Goal: Obtain resource: Download file/media

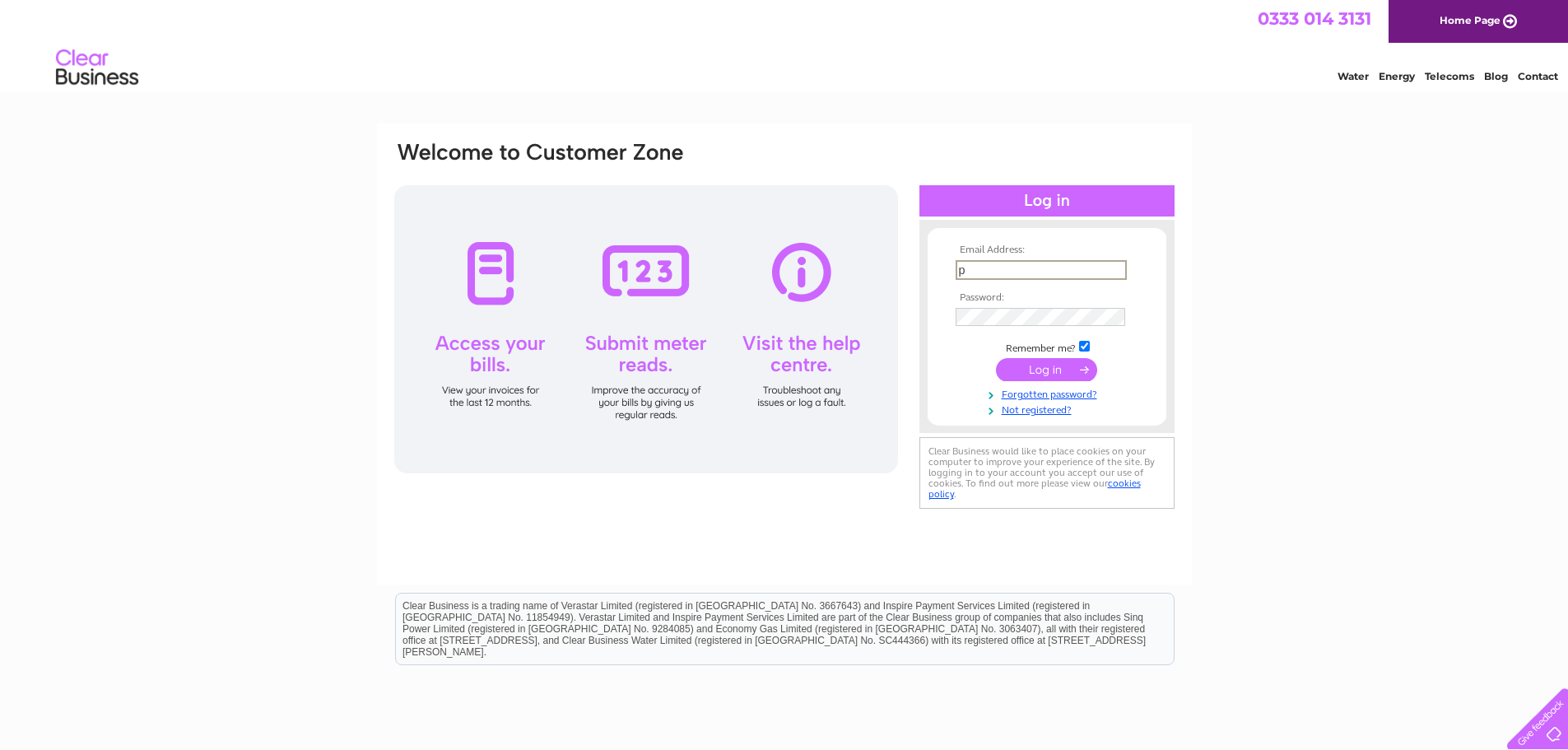
type input "purchase.ledger@lindab.com"
click at [997, 358] on input "submit" at bounding box center [1047, 369] width 102 height 23
click at [1069, 377] on input "submit" at bounding box center [1047, 369] width 102 height 23
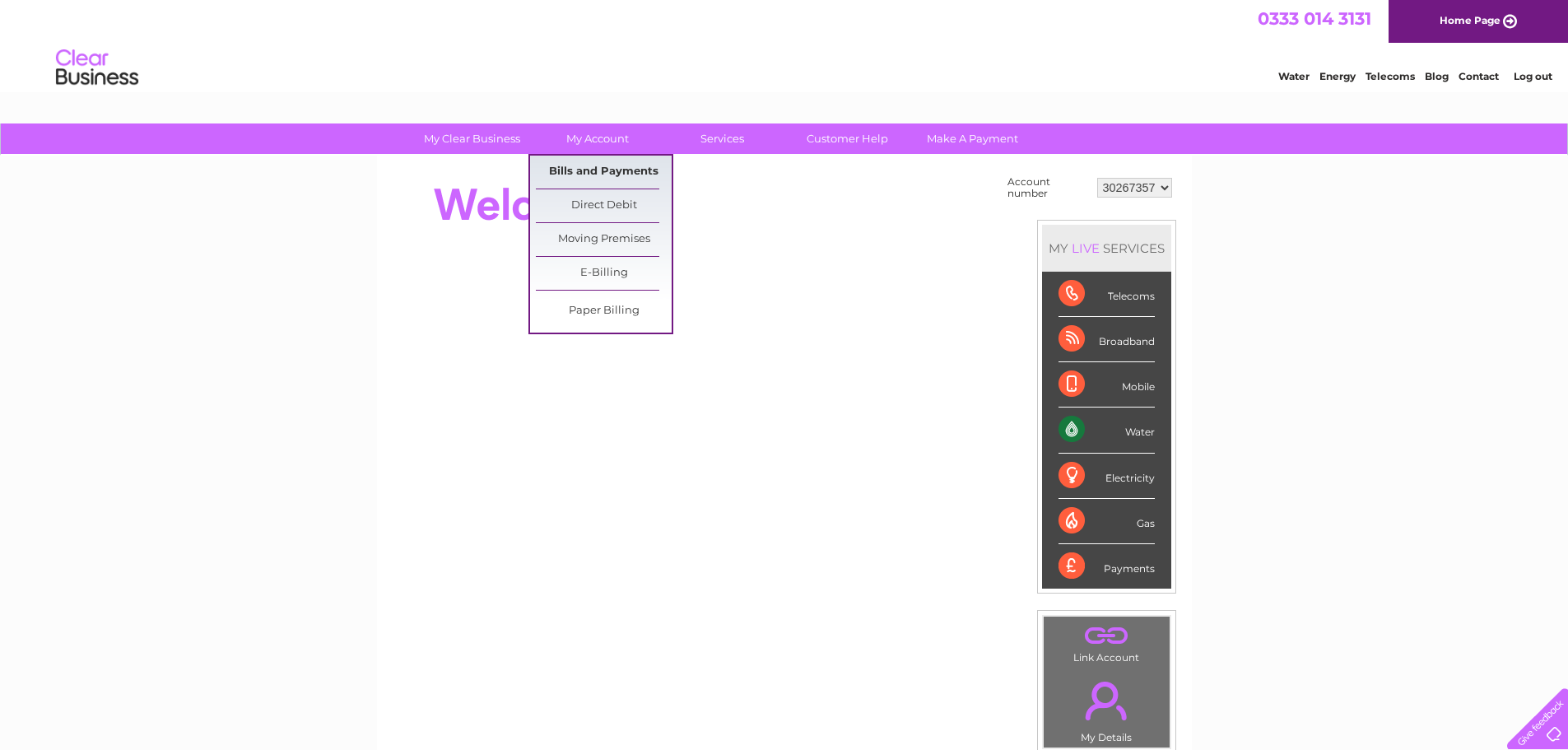
click at [598, 167] on link "Bills and Payments" at bounding box center [604, 171] width 136 height 33
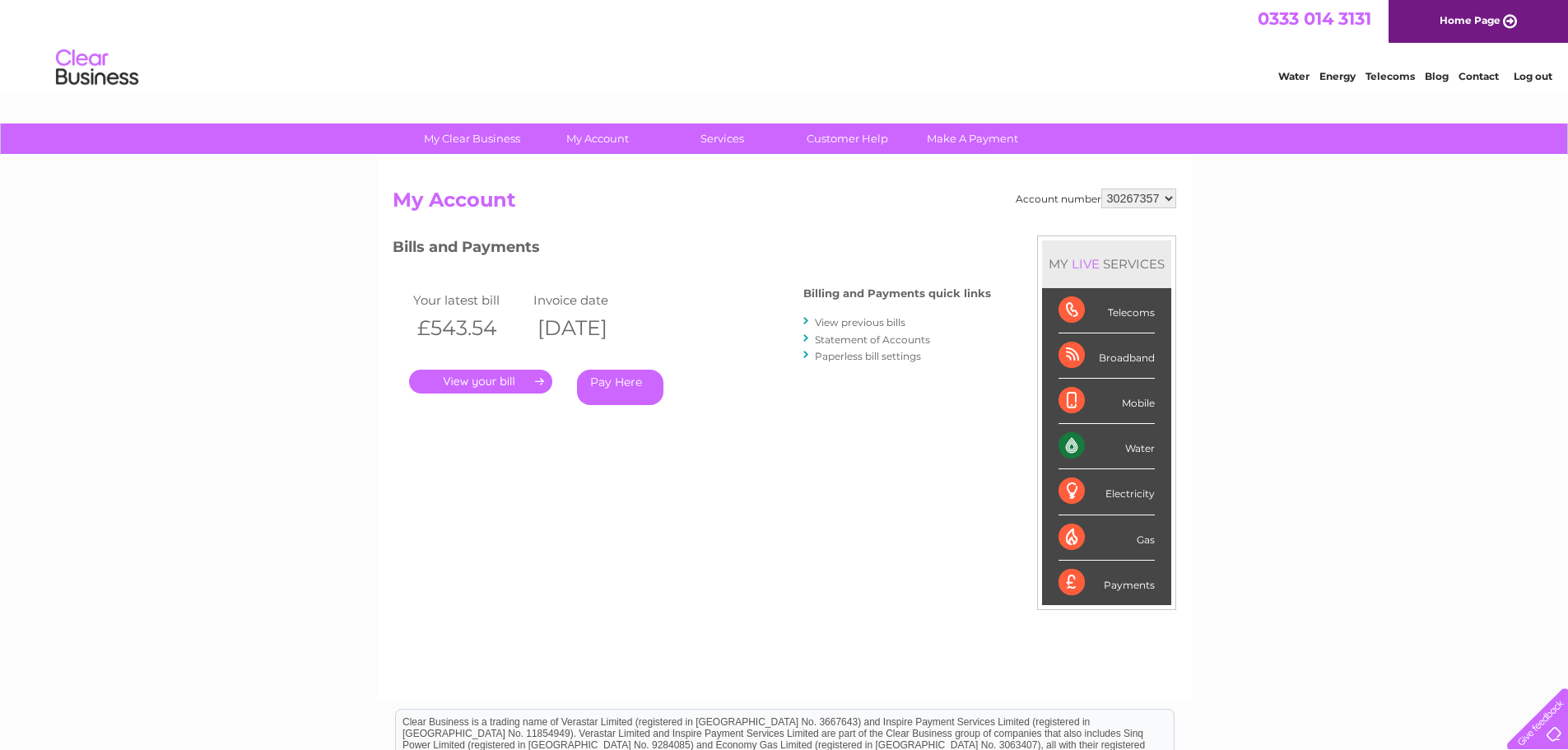
click at [511, 380] on link "." at bounding box center [481, 382] width 144 height 24
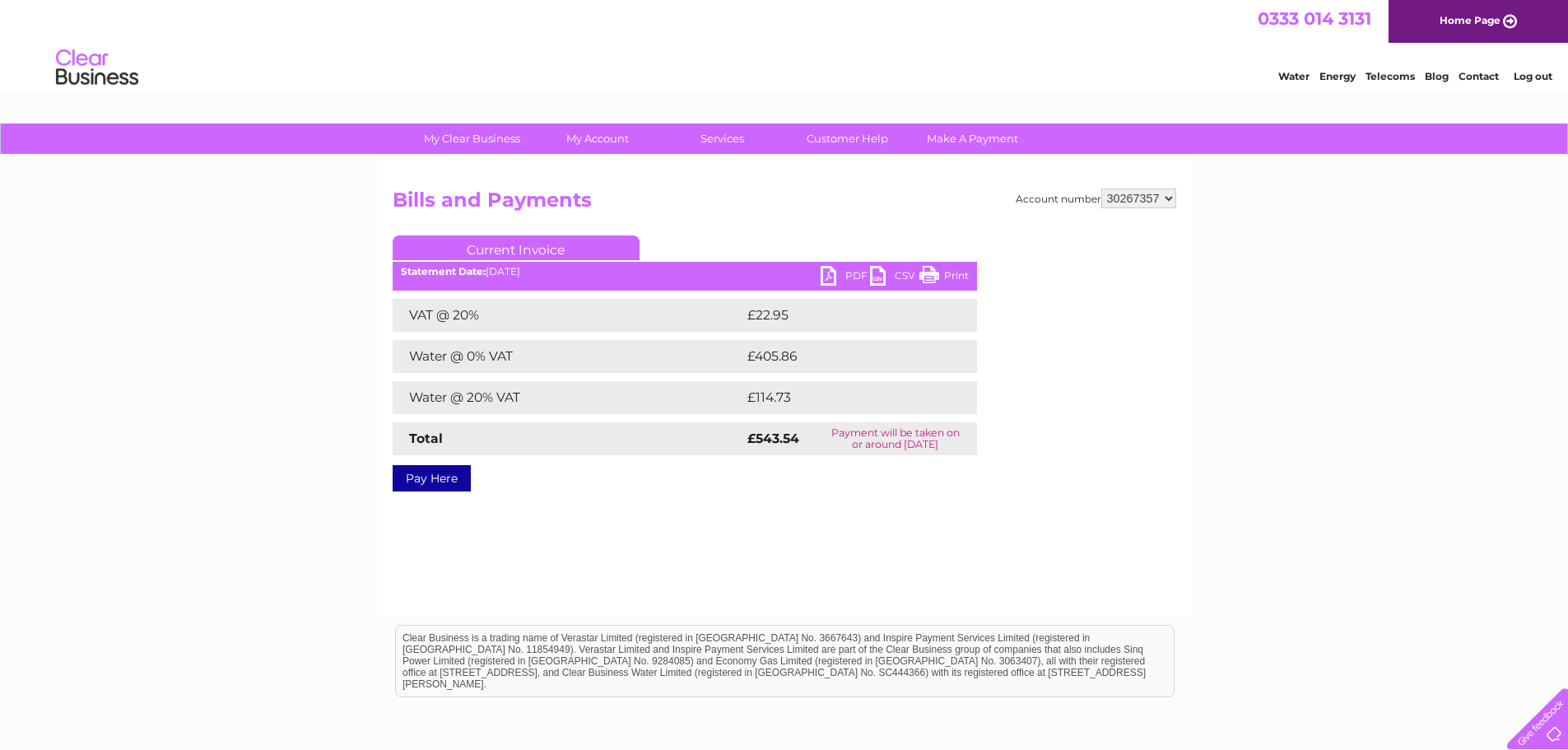
click at [860, 279] on link "PDF" at bounding box center [845, 278] width 49 height 24
click at [1171, 202] on select "30267357 30267385 30267386 30267387 30267388 30267389 30267390 30267391 3026739…" at bounding box center [1139, 198] width 75 height 20
select select "30267385"
click at [1102, 188] on select "30267357 30267385 30267386 30267387 30267388 30267389 30267390 30267391 3026739…" at bounding box center [1139, 198] width 75 height 20
click at [1166, 199] on select "30267357 30267385 30267386 30267387 30267388 30267389 30267390 30267391 3026739…" at bounding box center [1139, 198] width 75 height 20
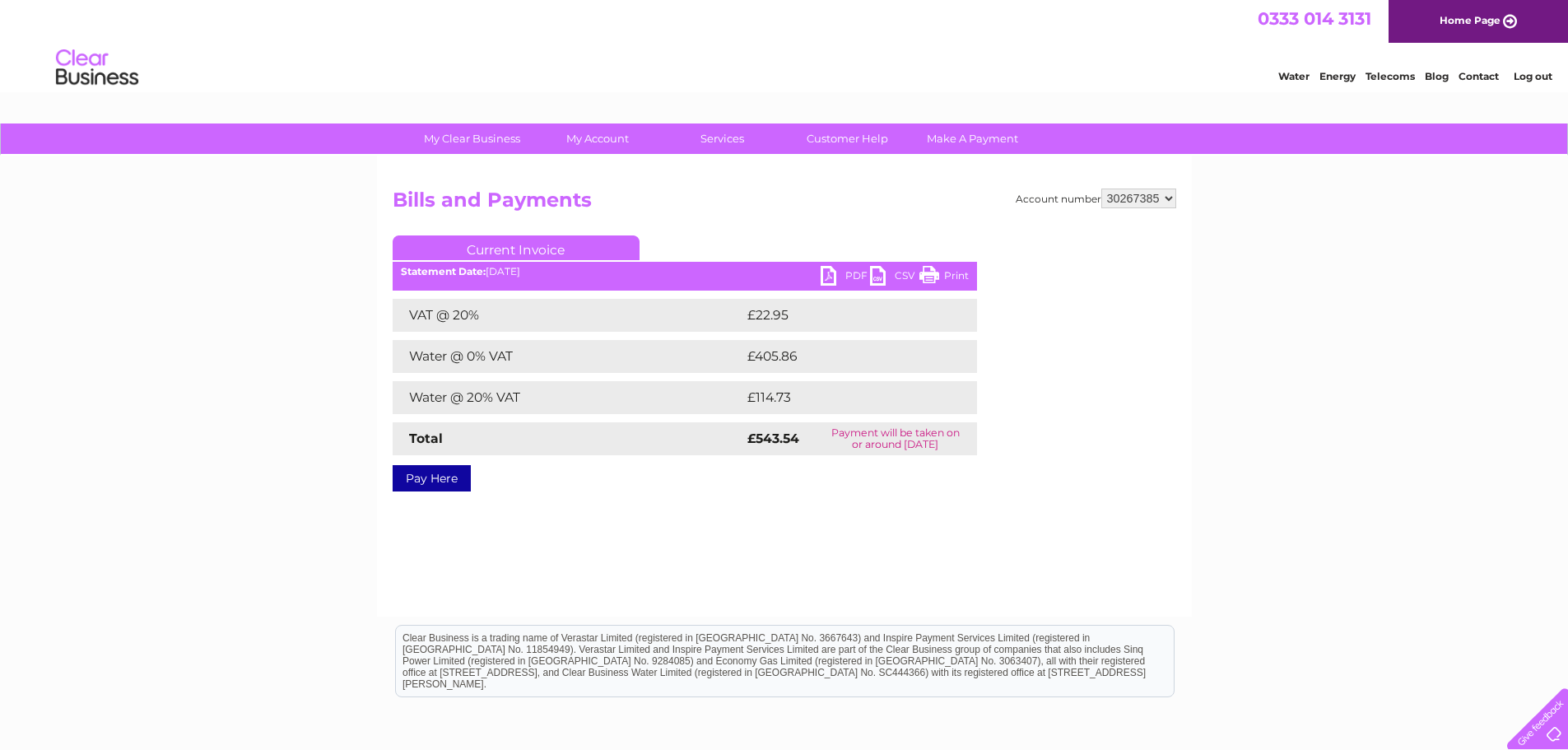
click at [1102, 188] on select "30267357 30267385 30267386 30267387 30267388 30267389 30267390 30267391 3026739…" at bounding box center [1139, 198] width 75 height 20
click at [850, 271] on link "PDF" at bounding box center [845, 278] width 49 height 24
click at [1174, 198] on select "30267357 30267385 30267386 30267387 30267388 30267389 30267390 30267391 3026739…" at bounding box center [1139, 198] width 75 height 20
select select "30267386"
click at [1102, 188] on select "30267357 30267385 30267386 30267387 30267388 30267389 30267390 30267391 3026739…" at bounding box center [1139, 198] width 75 height 20
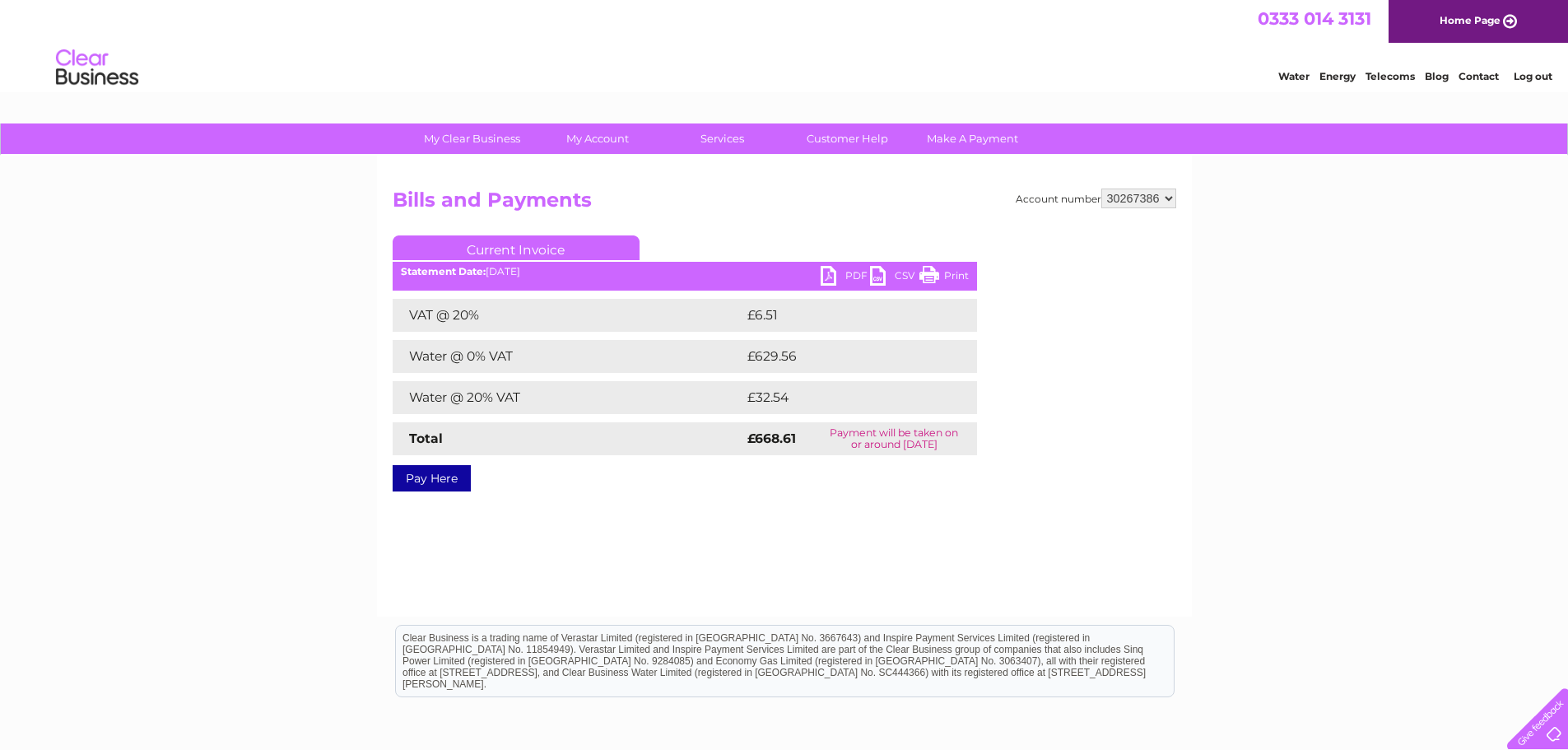
click at [839, 278] on link "PDF" at bounding box center [845, 278] width 49 height 24
click at [1172, 198] on select "30267357 30267385 30267386 30267387 30267388 30267389 30267390 30267391 3026739…" at bounding box center [1139, 198] width 75 height 20
select select "30267387"
click at [1102, 188] on select "30267357 30267385 30267386 30267387 30267388 30267389 30267390 30267391 3026739…" at bounding box center [1139, 198] width 75 height 20
click at [844, 272] on link "PDF" at bounding box center [845, 278] width 49 height 24
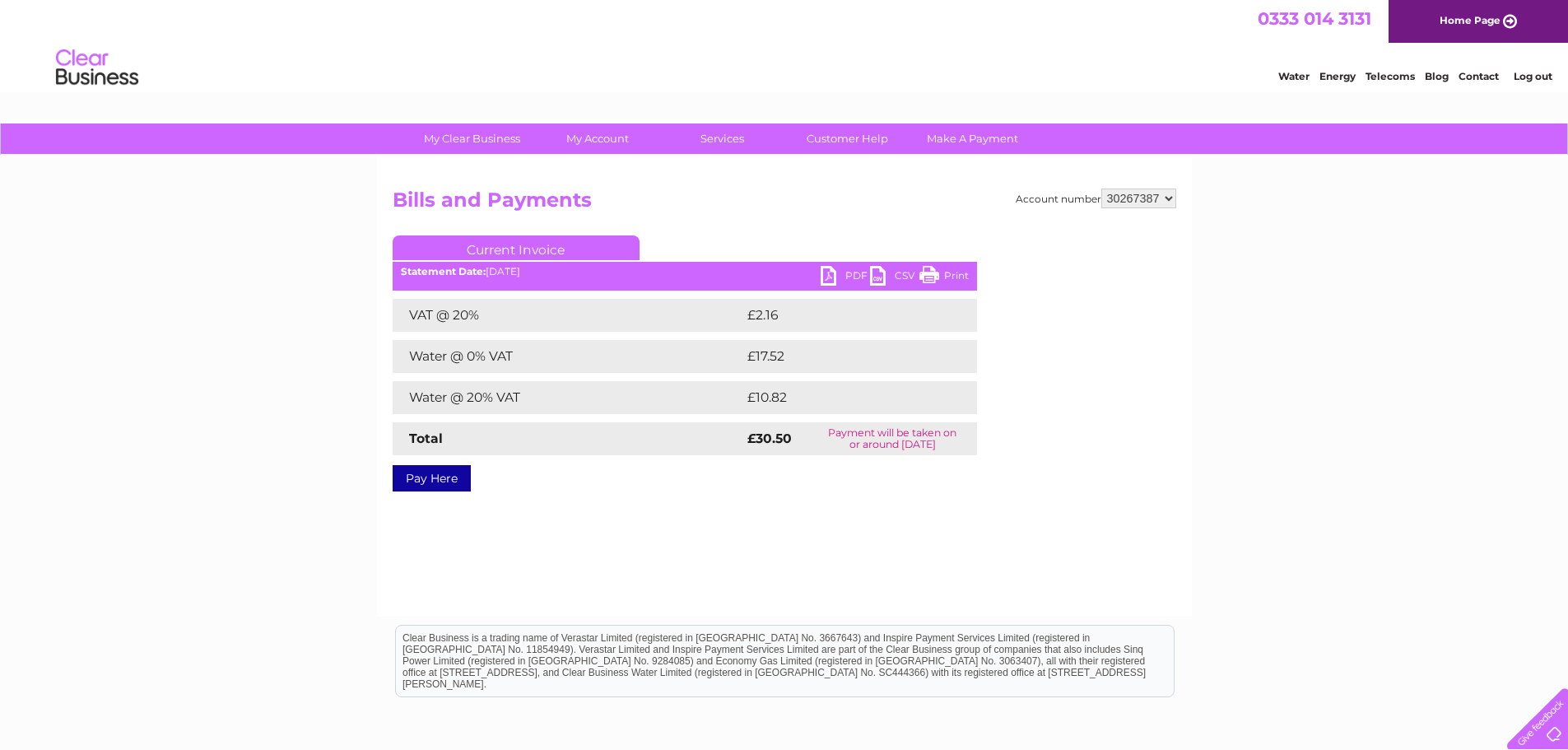
click at [1167, 196] on select "30267357 30267385 30267386 30267387 30267388 30267389 30267390 30267391 3026739…" at bounding box center [1139, 198] width 75 height 20
select select "30267388"
click at [1102, 188] on select "30267357 30267385 30267386 30267387 30267388 30267389 30267390 30267391 3026739…" at bounding box center [1139, 198] width 75 height 20
click at [839, 266] on link "PDF" at bounding box center [845, 278] width 49 height 24
click at [1166, 208] on h2 "Bills and Payments" at bounding box center [784, 204] width 784 height 32
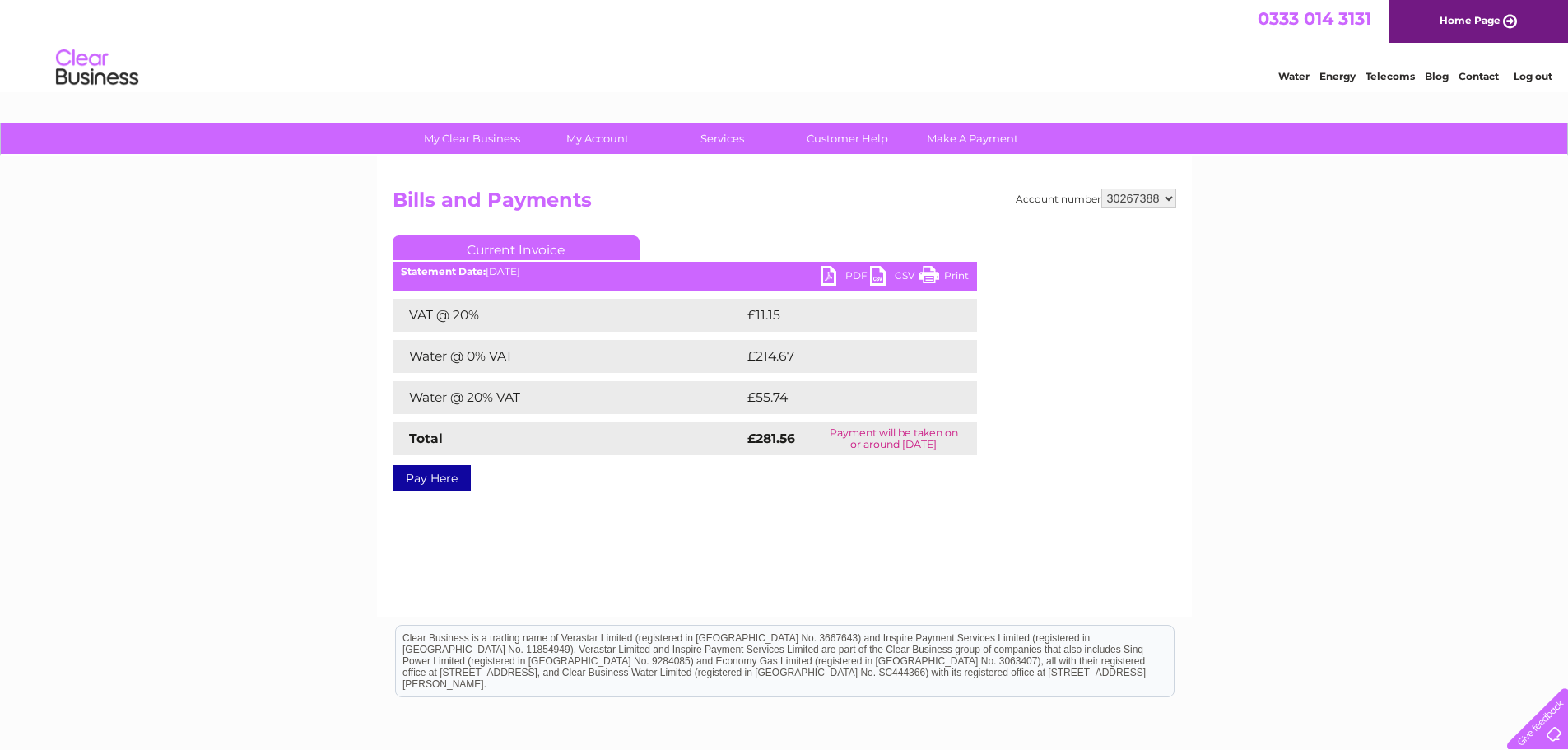
click at [1170, 198] on select "30267357 30267385 30267386 30267387 30267388 30267389 30267390 30267391 3026739…" at bounding box center [1139, 198] width 75 height 20
select select "30267389"
click at [1102, 188] on select "30267357 30267385 30267386 30267387 30267388 30267389 30267390 30267391 3026739…" at bounding box center [1139, 198] width 75 height 20
click at [853, 268] on link "PDF" at bounding box center [845, 278] width 49 height 24
click at [1173, 198] on select "30267357 30267385 30267386 30267387 30267388 30267389 30267390 30267391 3026739…" at bounding box center [1139, 198] width 75 height 20
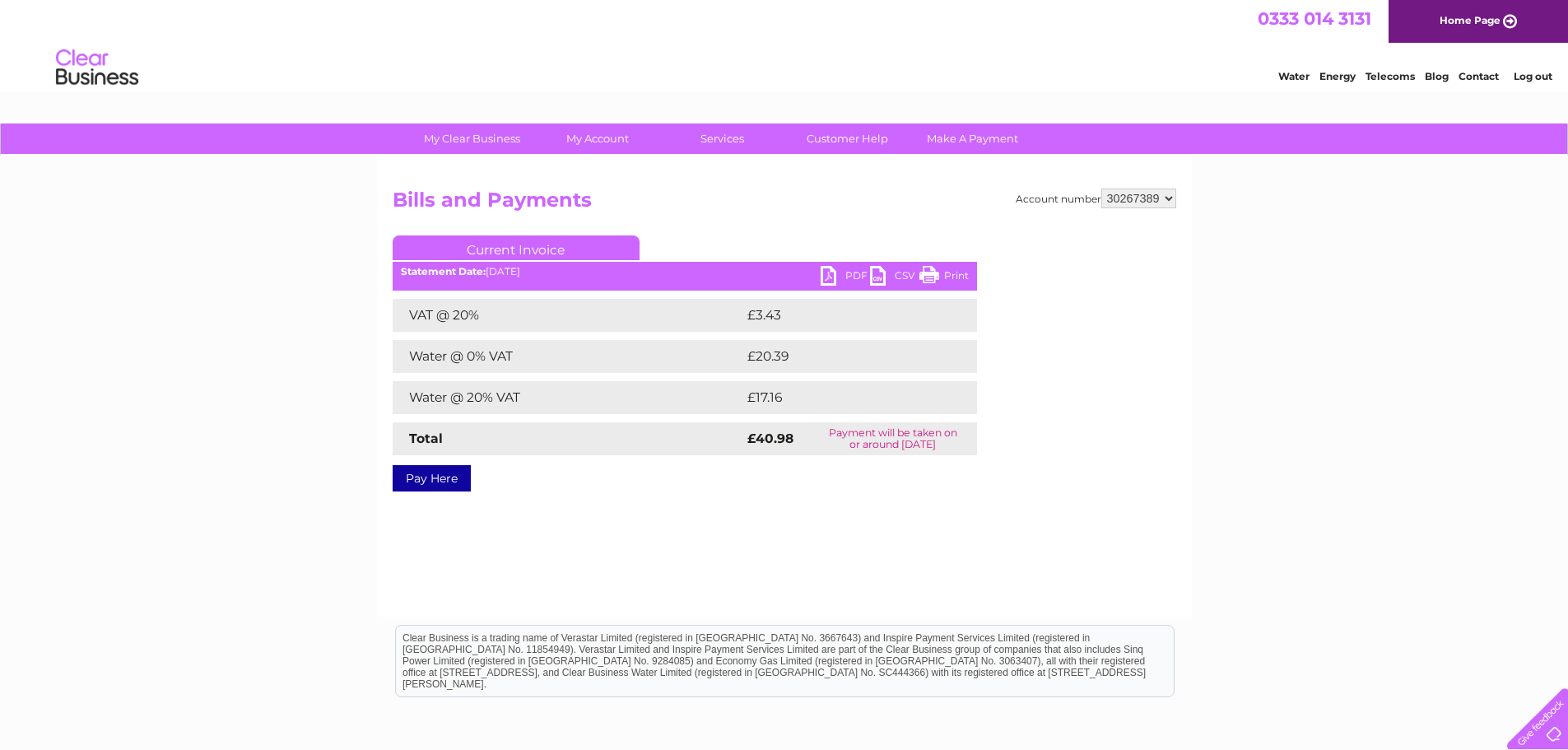
select select "30267390"
click at [1102, 188] on select "30267357 30267385 30267386 30267387 30267388 30267389 30267390 30267391 3026739…" at bounding box center [1139, 198] width 75 height 20
click at [849, 268] on link "PDF" at bounding box center [845, 278] width 49 height 24
click at [1168, 196] on select "30267357 30267385 30267386 30267387 30267388 30267389 30267390 30267391 3026739…" at bounding box center [1139, 198] width 75 height 20
select select "30267391"
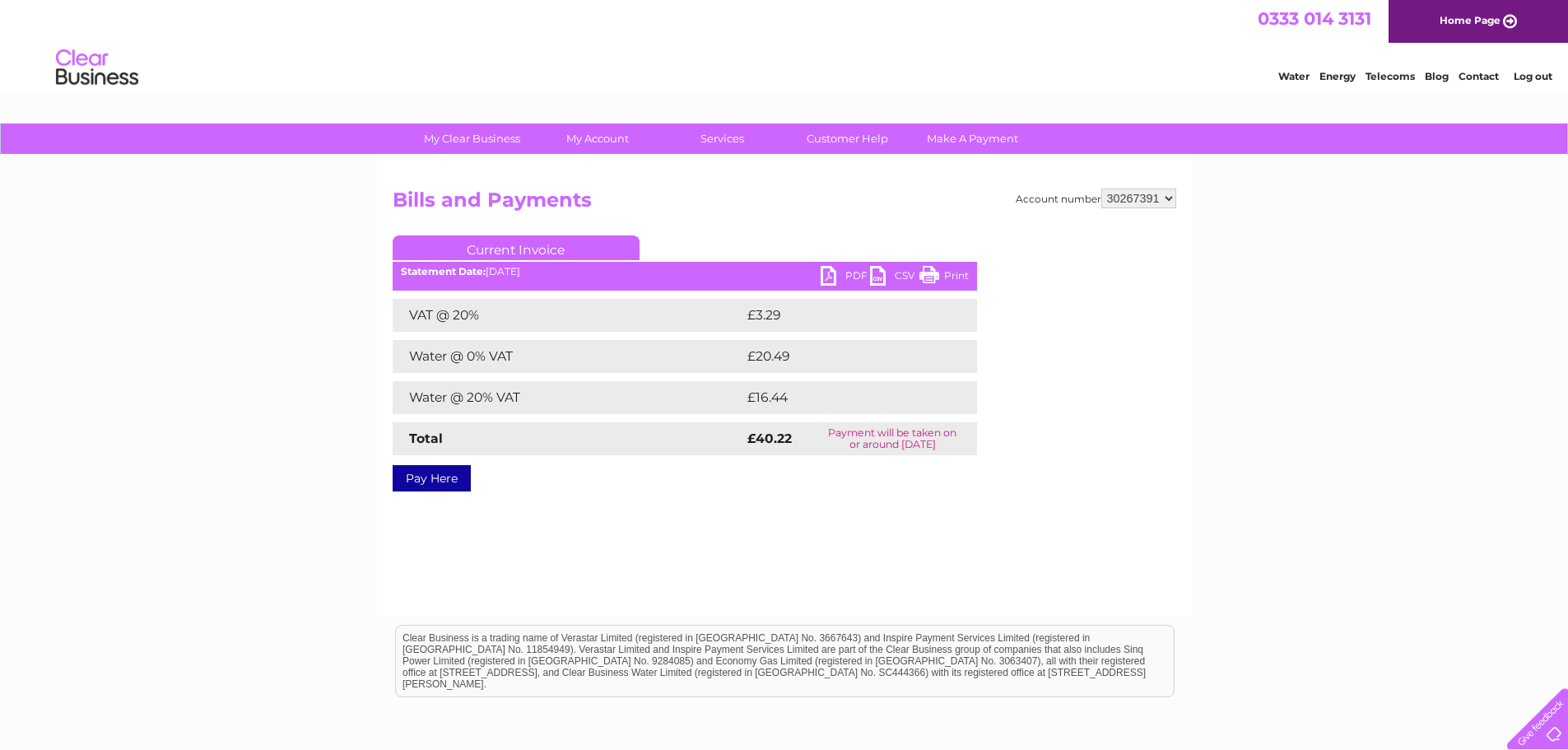
click at [1102, 188] on select "30267357 30267385 30267386 30267387 30267388 30267389 30267390 30267391 3026739…" at bounding box center [1139, 198] width 75 height 20
click at [861, 269] on link "PDF" at bounding box center [845, 278] width 49 height 24
click at [1163, 197] on select "30267357 30267385 30267386 30267387 30267388 30267389 30267390 30267391 3026739…" at bounding box center [1139, 198] width 75 height 20
select select "30267392"
click at [1102, 188] on select "30267357 30267385 30267386 30267387 30267388 30267389 30267390 30267391 3026739…" at bounding box center [1139, 198] width 75 height 20
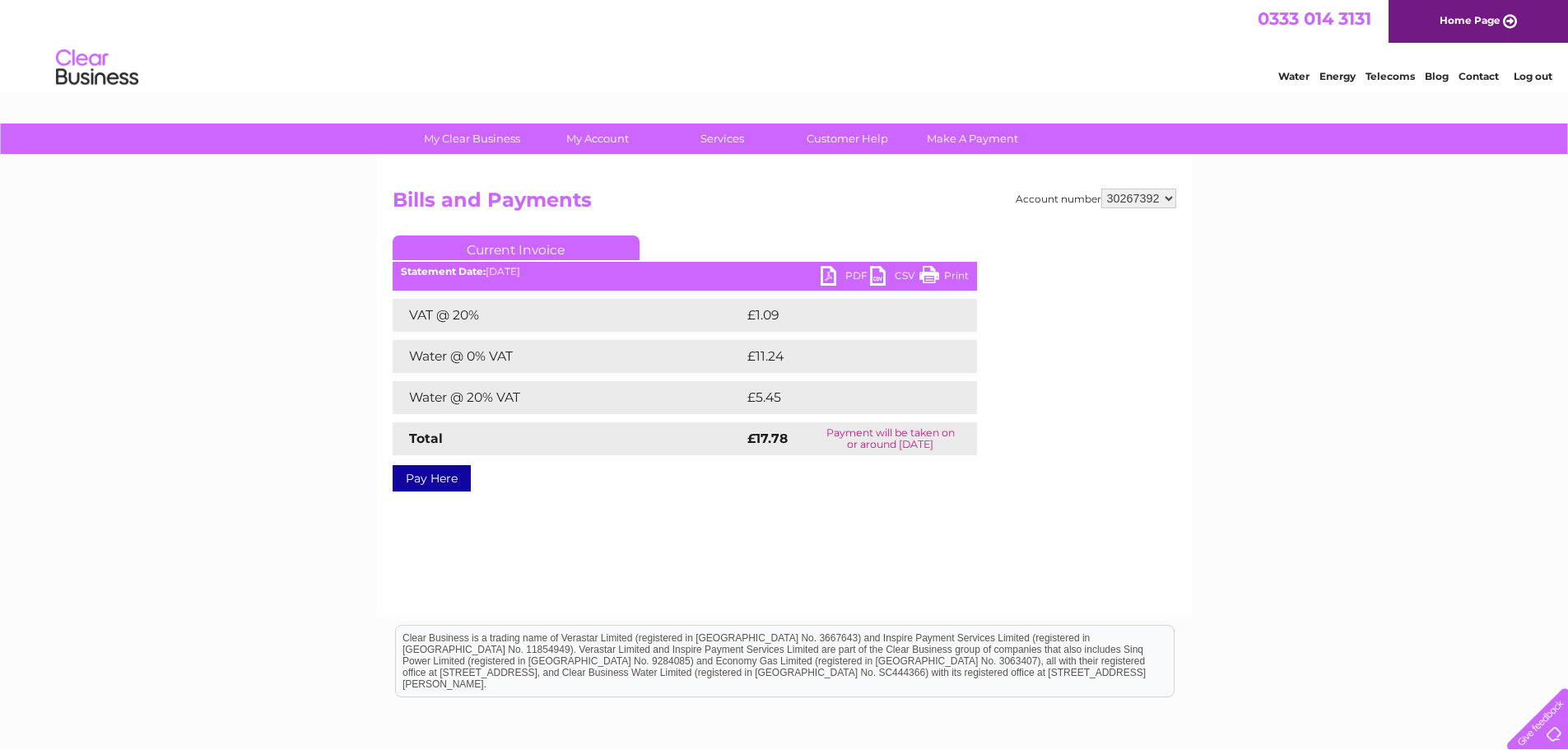
click at [832, 271] on link "PDF" at bounding box center [845, 278] width 49 height 24
click at [1171, 200] on select "30267357 30267385 30267386 30267387 30267388 30267389 30267390 30267391 3026739…" at bounding box center [1139, 198] width 75 height 20
select select "30267393"
click at [1102, 188] on select "30267357 30267385 30267386 30267387 30267388 30267389 30267390 30267391 3026739…" at bounding box center [1139, 198] width 75 height 20
click at [828, 275] on link "PDF" at bounding box center [845, 278] width 49 height 24
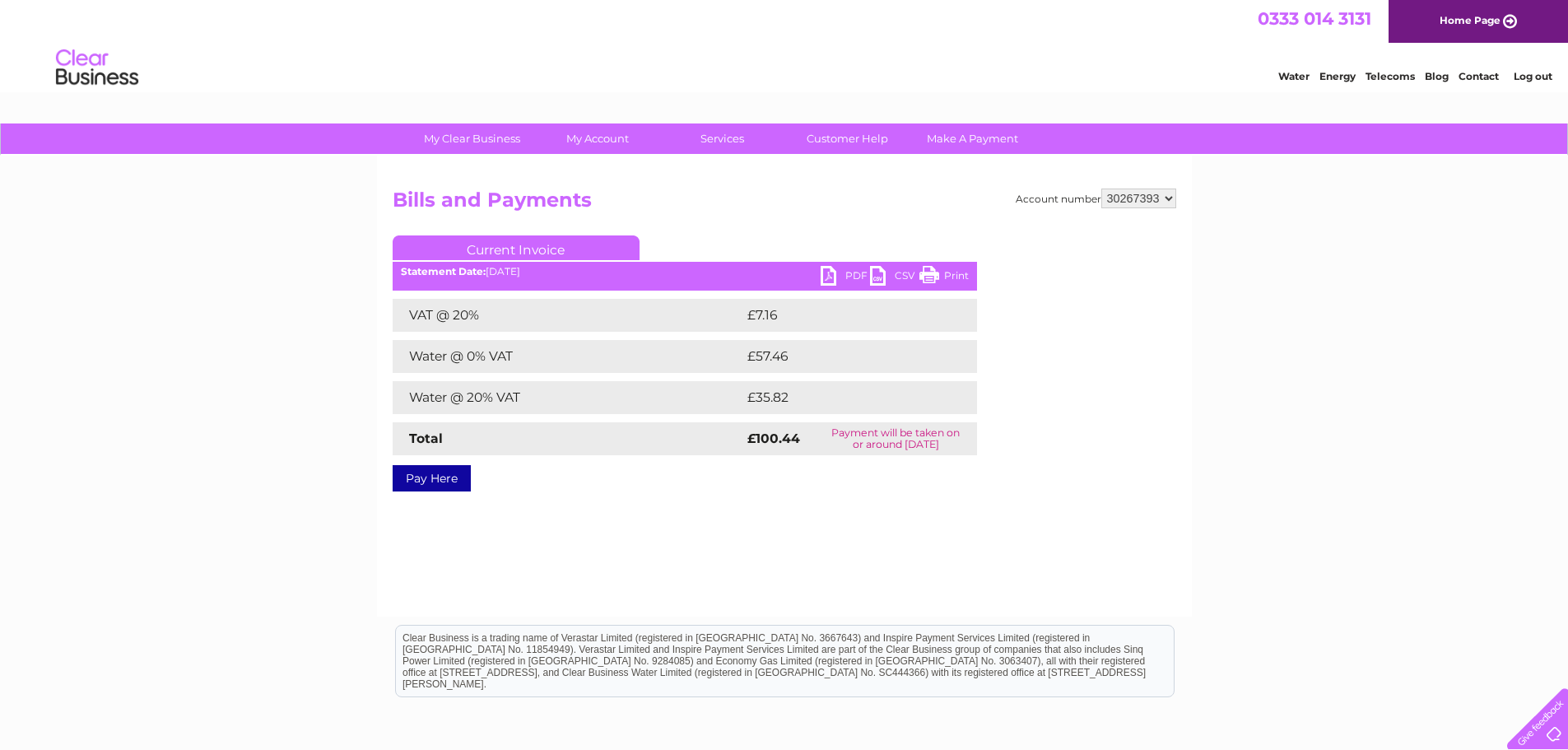
click at [1170, 200] on select "30267357 30267385 30267386 30267387 30267388 30267389 30267390 30267391 3026739…" at bounding box center [1139, 198] width 75 height 20
select select "30267394"
click at [1102, 188] on select "30267357 30267385 30267386 30267387 30267388 30267389 30267390 30267391 3026739…" at bounding box center [1139, 198] width 75 height 20
click at [860, 274] on link "PDF" at bounding box center [845, 278] width 49 height 24
click at [1170, 198] on select "30267357 30267385 30267386 30267387 30267388 30267389 30267390 30267391 3026739…" at bounding box center [1139, 198] width 75 height 20
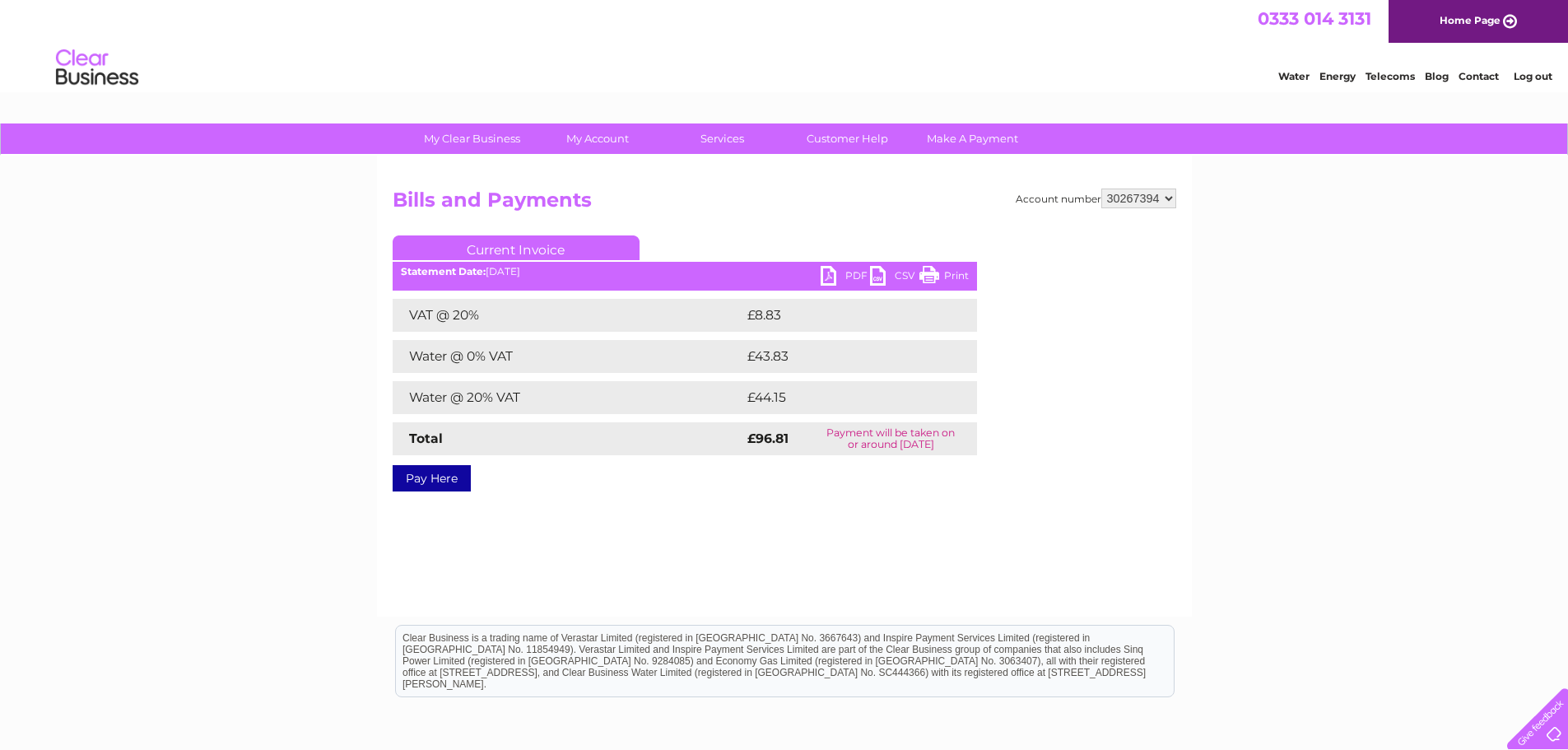
select select "30267396"
click at [1102, 188] on select "30267357 30267385 30267386 30267387 30267388 30267389 30267390 30267391 3026739…" at bounding box center [1139, 198] width 75 height 20
click at [828, 278] on link "PDF" at bounding box center [845, 278] width 49 height 24
click at [1166, 200] on select "30267357 30267385 30267386 30267387 30267388 30267389 30267390 30267391 3026739…" at bounding box center [1139, 198] width 75 height 20
select select "30267397"
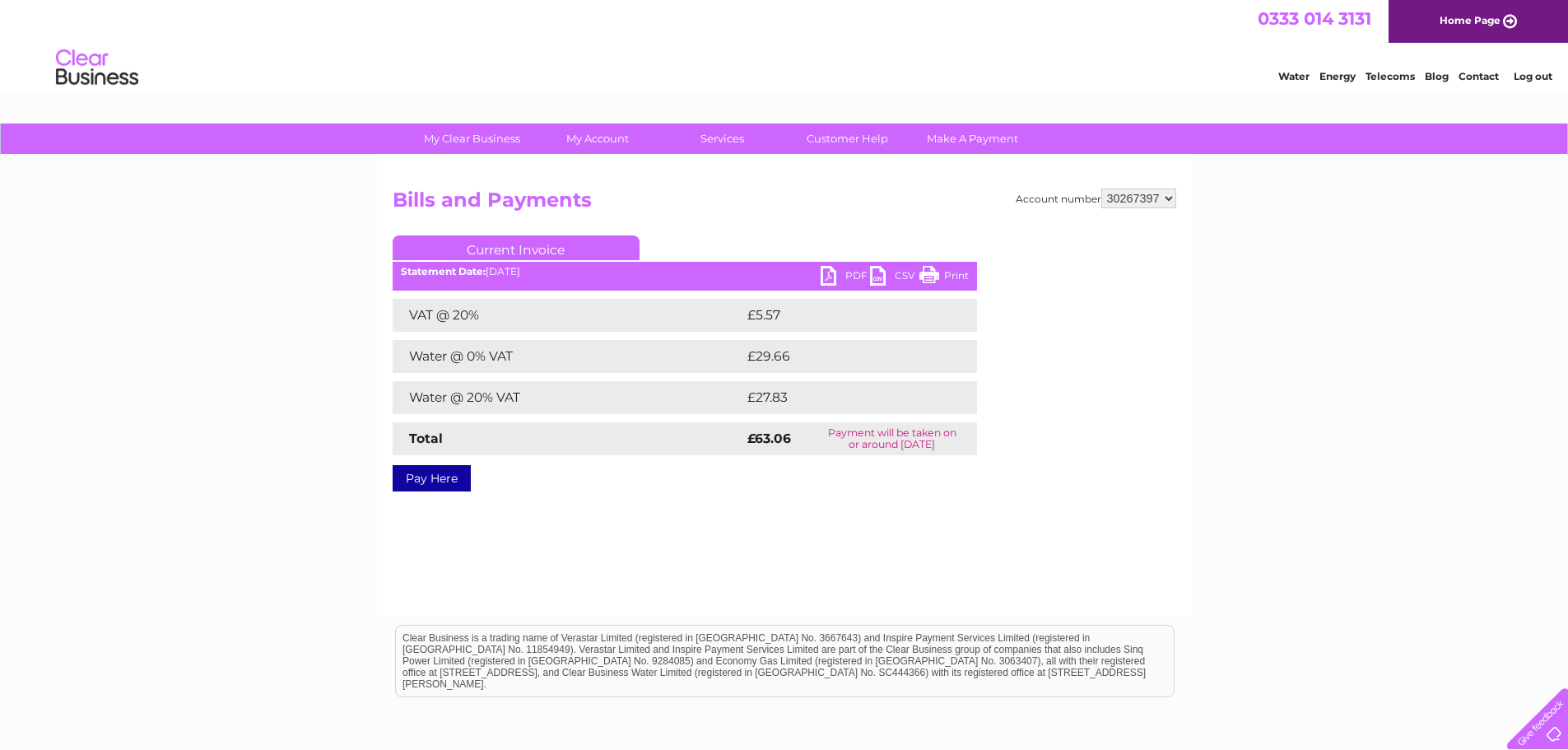
click at [1102, 188] on select "30267357 30267385 30267386 30267387 30267388 30267389 30267390 30267391 3026739…" at bounding box center [1139, 198] width 75 height 20
click at [849, 273] on link "PDF" at bounding box center [845, 278] width 49 height 24
click at [1165, 204] on select "30267357 30267385 30267386 30267387 30267388 30267389 30267390 30267391 3026739…" at bounding box center [1139, 198] width 75 height 20
select select "30267398"
click at [1102, 188] on select "30267357 30267385 30267386 30267387 30267388 30267389 30267390 30267391 3026739…" at bounding box center [1139, 198] width 75 height 20
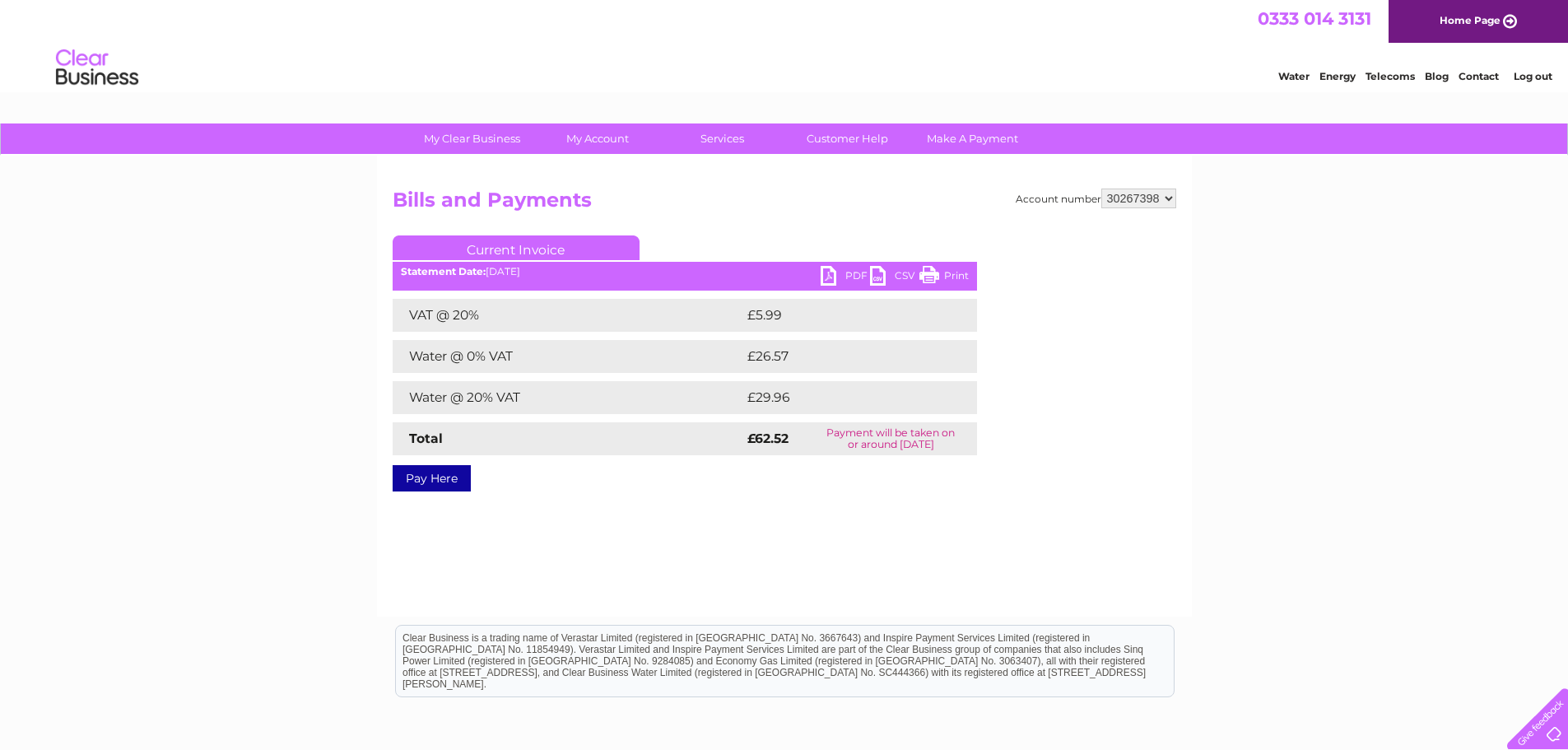
click at [848, 263] on ul "Current Invoice" at bounding box center [684, 251] width 585 height 31
click at [854, 273] on link "PDF" at bounding box center [845, 278] width 49 height 24
click at [1169, 198] on select "30267357 30267385 30267386 30267387 30267388 30267389 30267390 30267391 3026739…" at bounding box center [1139, 198] width 75 height 20
select select "30267399"
click at [1102, 188] on select "30267357 30267385 30267386 30267387 30267388 30267389 30267390 30267391 3026739…" at bounding box center [1139, 198] width 75 height 20
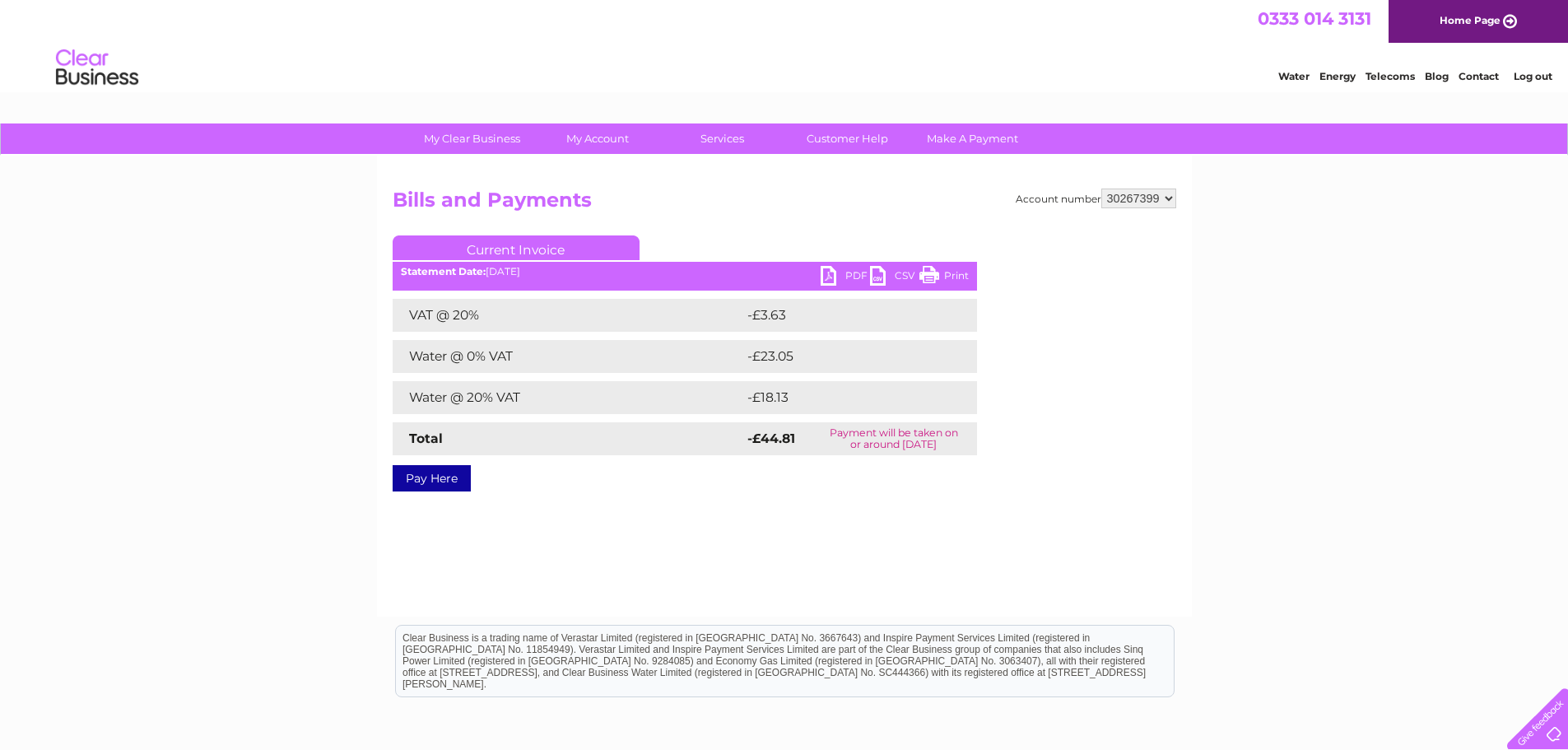
click at [855, 283] on link "PDF" at bounding box center [845, 278] width 49 height 24
click at [1171, 194] on select "30267357 30267385 30267386 30267387 30267388 30267389 30267390 30267391 3026739…" at bounding box center [1139, 198] width 75 height 20
select select "30267400"
click at [1102, 188] on select "30267357 30267385 30267386 30267387 30267388 30267389 30267390 30267391 3026739…" at bounding box center [1139, 198] width 75 height 20
click at [856, 271] on link "PDF" at bounding box center [845, 278] width 49 height 24
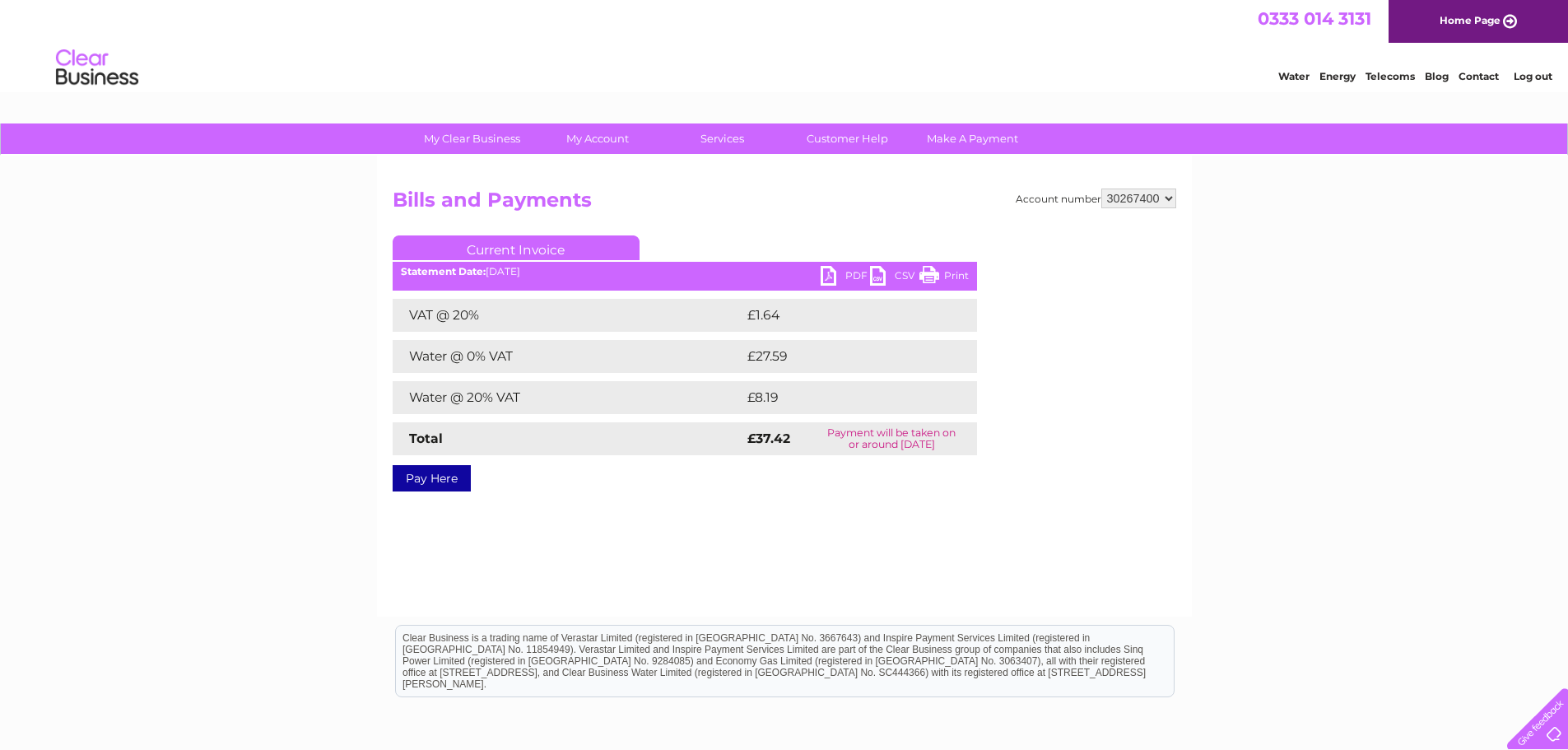
click at [1175, 192] on select "30267357 30267385 30267386 30267387 30267388 30267389 30267390 30267391 3026739…" at bounding box center [1139, 198] width 75 height 20
select select "30267401"
click at [1102, 188] on select "30267357 30267385 30267386 30267387 30267388 30267389 30267390 30267391 3026739…" at bounding box center [1139, 198] width 75 height 20
click at [849, 280] on link "PDF" at bounding box center [845, 278] width 49 height 24
click at [1174, 196] on select "30267357 30267385 30267386 30267387 30267388 30267389 30267390 30267391 3026739…" at bounding box center [1139, 198] width 75 height 20
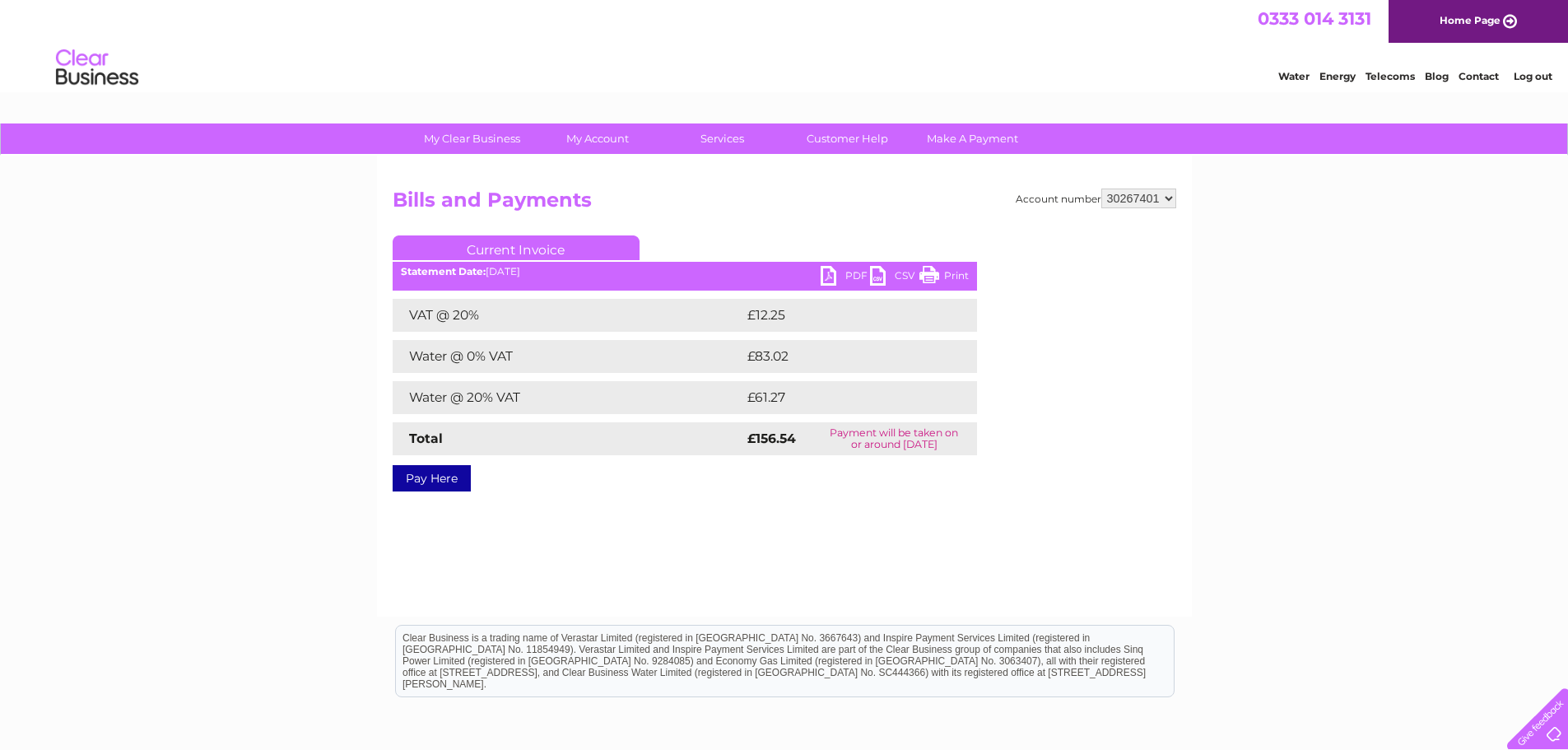
select select "30267402"
click at [1102, 188] on select "30267357 30267385 30267386 30267387 30267388 30267389 30267390 30267391 3026739…" at bounding box center [1139, 198] width 75 height 20
click at [858, 276] on link "PDF" at bounding box center [845, 278] width 49 height 24
click at [1162, 198] on select "30267357 30267385 30267386 30267387 30267388 30267389 30267390 30267391 3026739…" at bounding box center [1139, 198] width 75 height 20
select select "30267403"
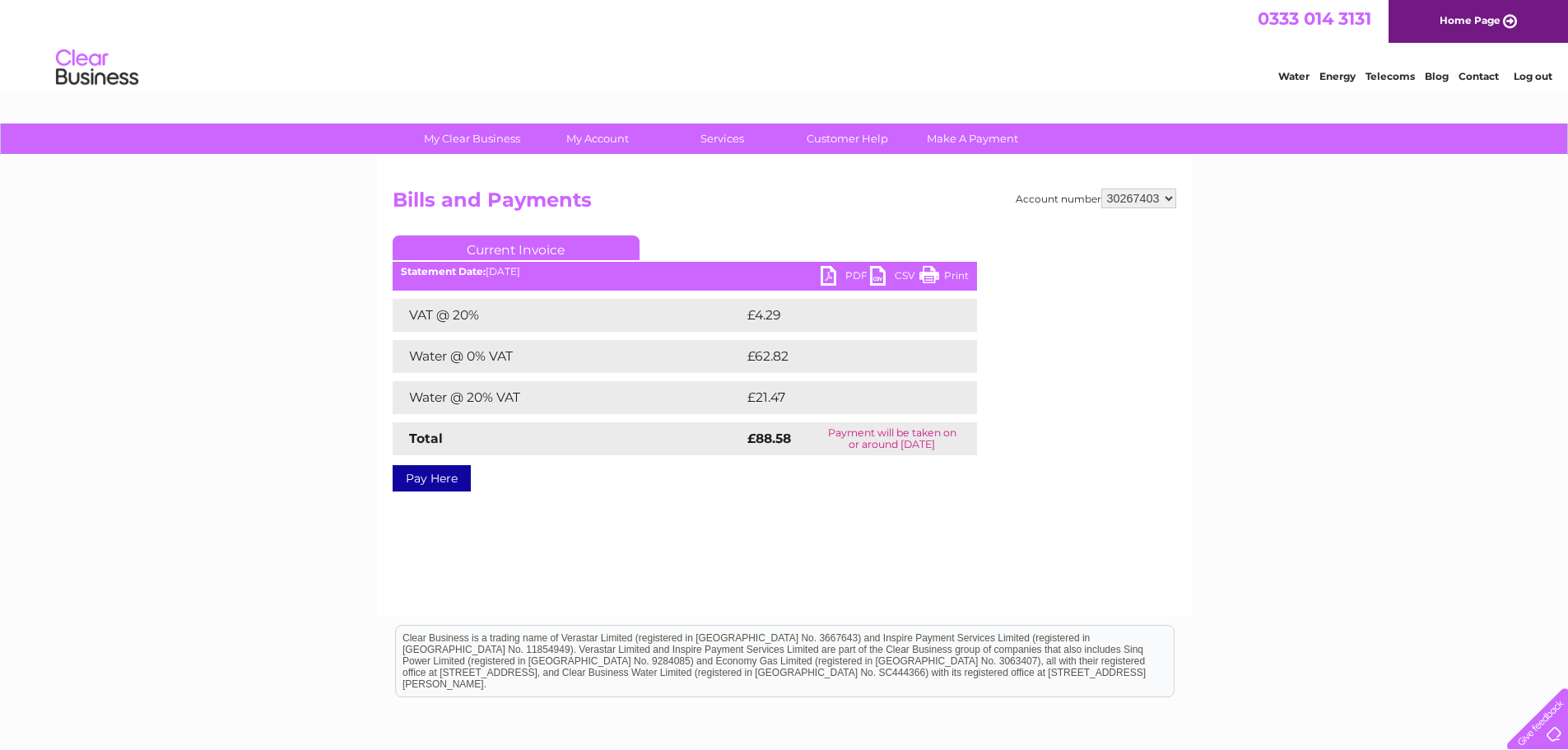
click at [1102, 188] on select "30267357 30267385 30267386 30267387 30267388 30267389 30267390 30267391 3026739…" at bounding box center [1139, 198] width 75 height 20
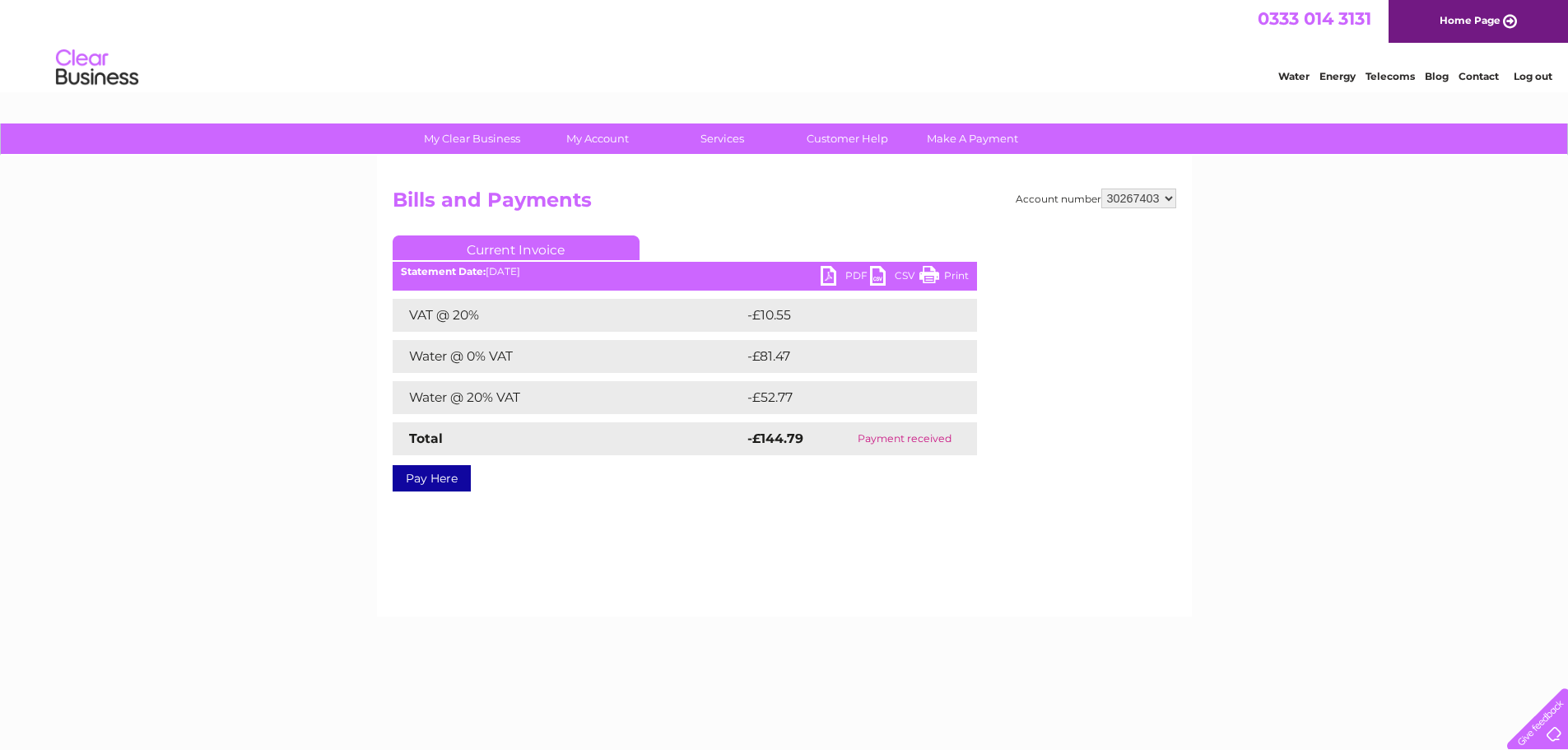
click at [842, 276] on link "PDF" at bounding box center [845, 278] width 49 height 24
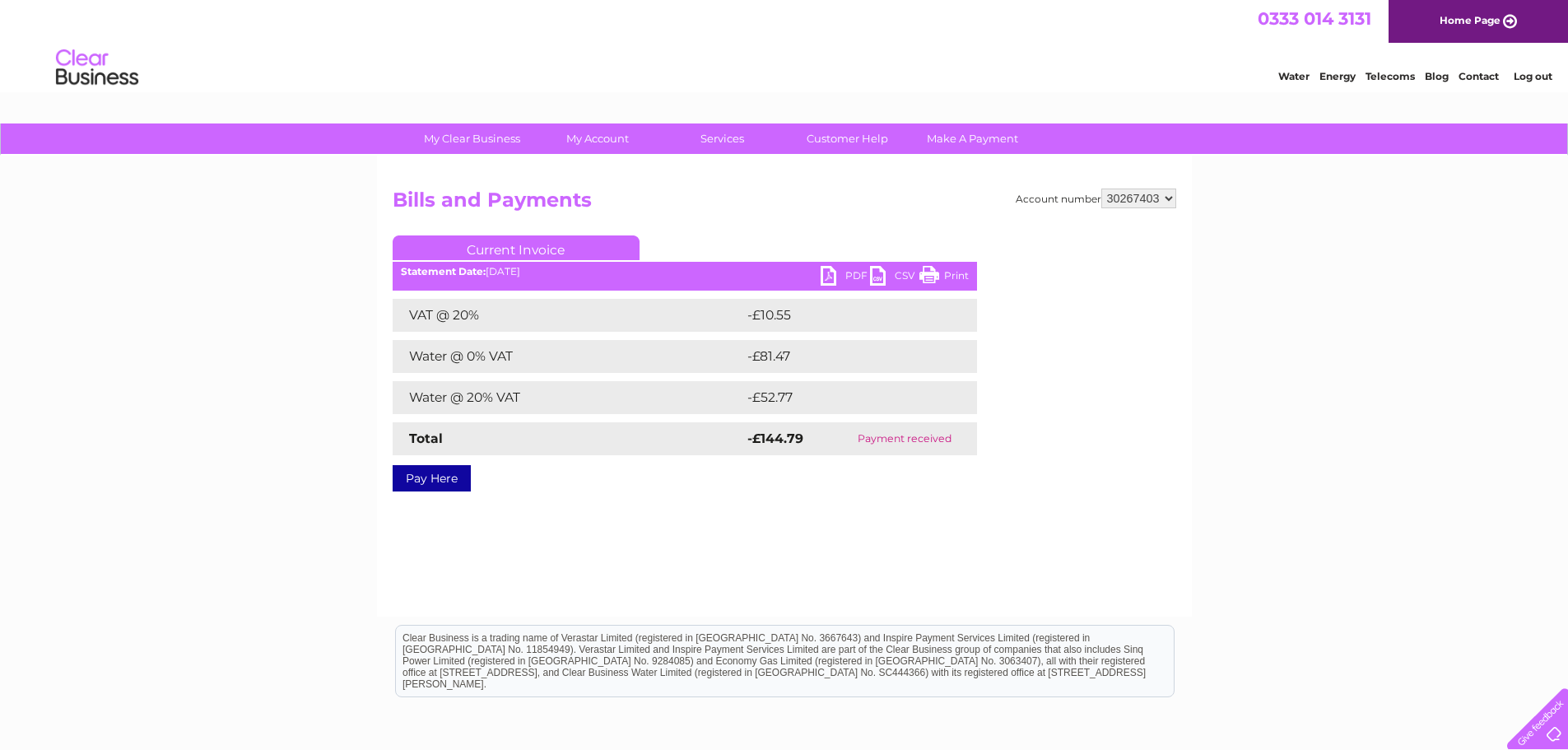
click at [1172, 200] on select "30267357 30267385 30267386 30267387 30267388 30267389 30267390 30267391 3026739…" at bounding box center [1139, 198] width 75 height 20
click at [1102, 188] on select "30267357 30267385 30267386 30267387 30267388 30267389 30267390 30267391 3026739…" at bounding box center [1139, 198] width 75 height 20
click at [838, 278] on link "PDF" at bounding box center [845, 278] width 49 height 24
click at [1174, 196] on select "30267357 30267385 30267386 30267387 30267388 30267389 30267390 30267391 3026739…" at bounding box center [1139, 198] width 75 height 20
select select "30267406"
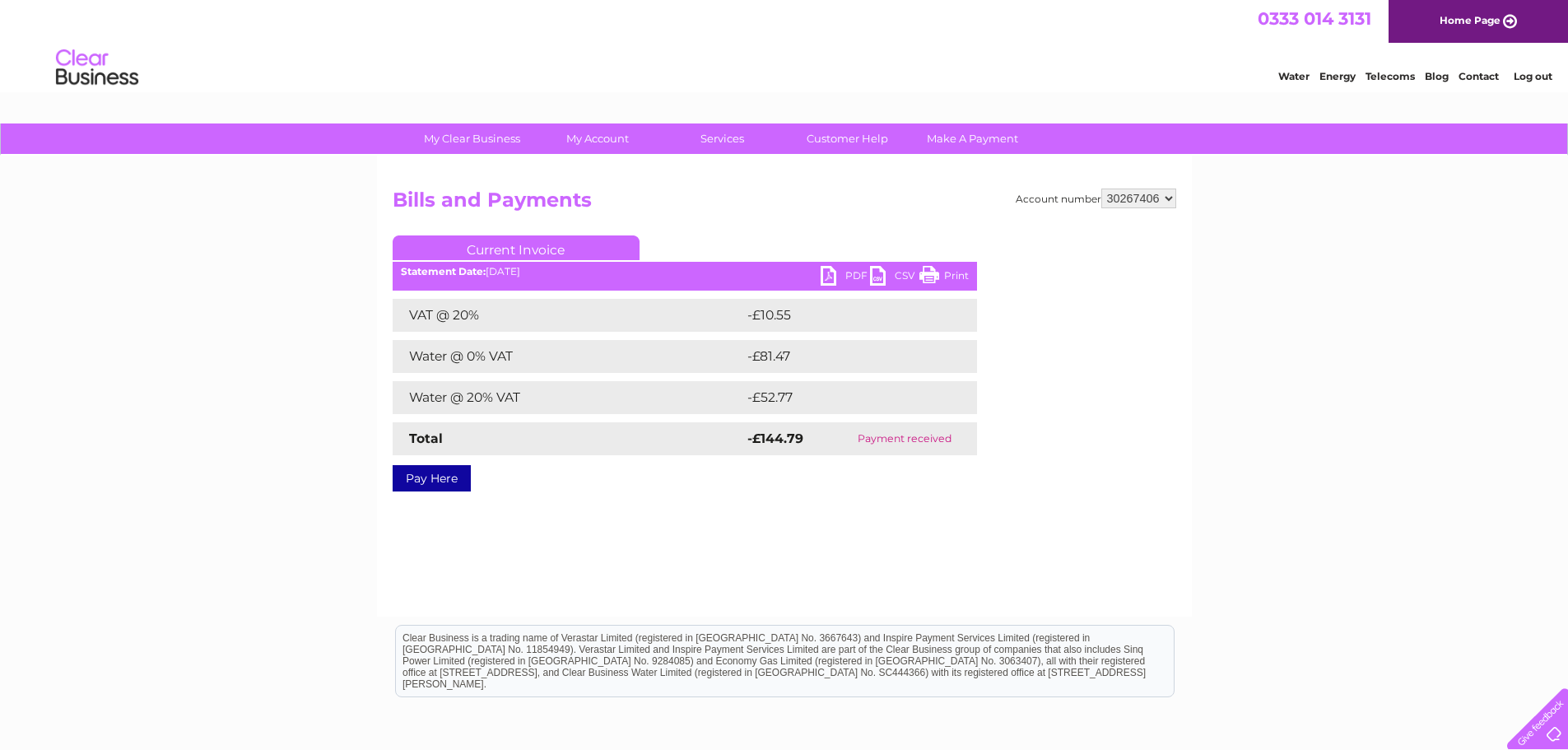
click at [1102, 188] on select "30267357 30267385 30267386 30267387 30267388 30267389 30267390 30267391 3026739…" at bounding box center [1139, 198] width 75 height 20
click at [847, 281] on link "PDF" at bounding box center [845, 278] width 49 height 24
click at [1171, 197] on select "30267357 30267385 30267386 30267387 30267388 30267389 30267390 30267391 3026739…" at bounding box center [1139, 198] width 75 height 20
select select "30267407"
click at [1102, 188] on select "30267357 30267385 30267386 30267387 30267388 30267389 30267390 30267391 3026739…" at bounding box center [1139, 198] width 75 height 20
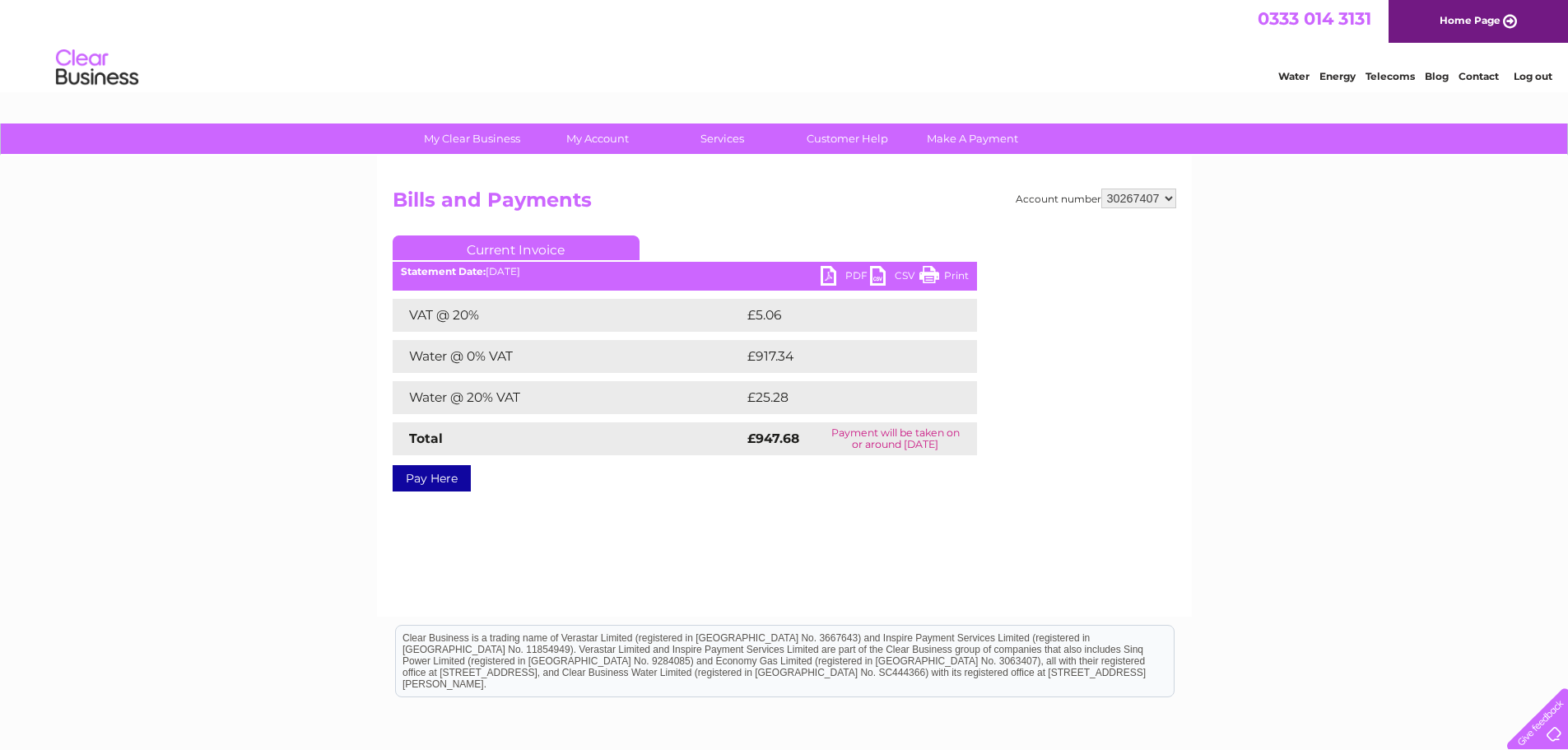
click at [850, 274] on link "PDF" at bounding box center [845, 278] width 49 height 24
click at [1173, 201] on select "30267357 30267385 30267386 30267387 30267388 30267389 30267390 30267391 3026739…" at bounding box center [1139, 198] width 75 height 20
select select "30267408"
click at [1102, 188] on select "30267357 30267385 30267386 30267387 30267388 30267389 30267390 30267391 3026739…" at bounding box center [1139, 198] width 75 height 20
click at [848, 272] on link "PDF" at bounding box center [845, 278] width 49 height 24
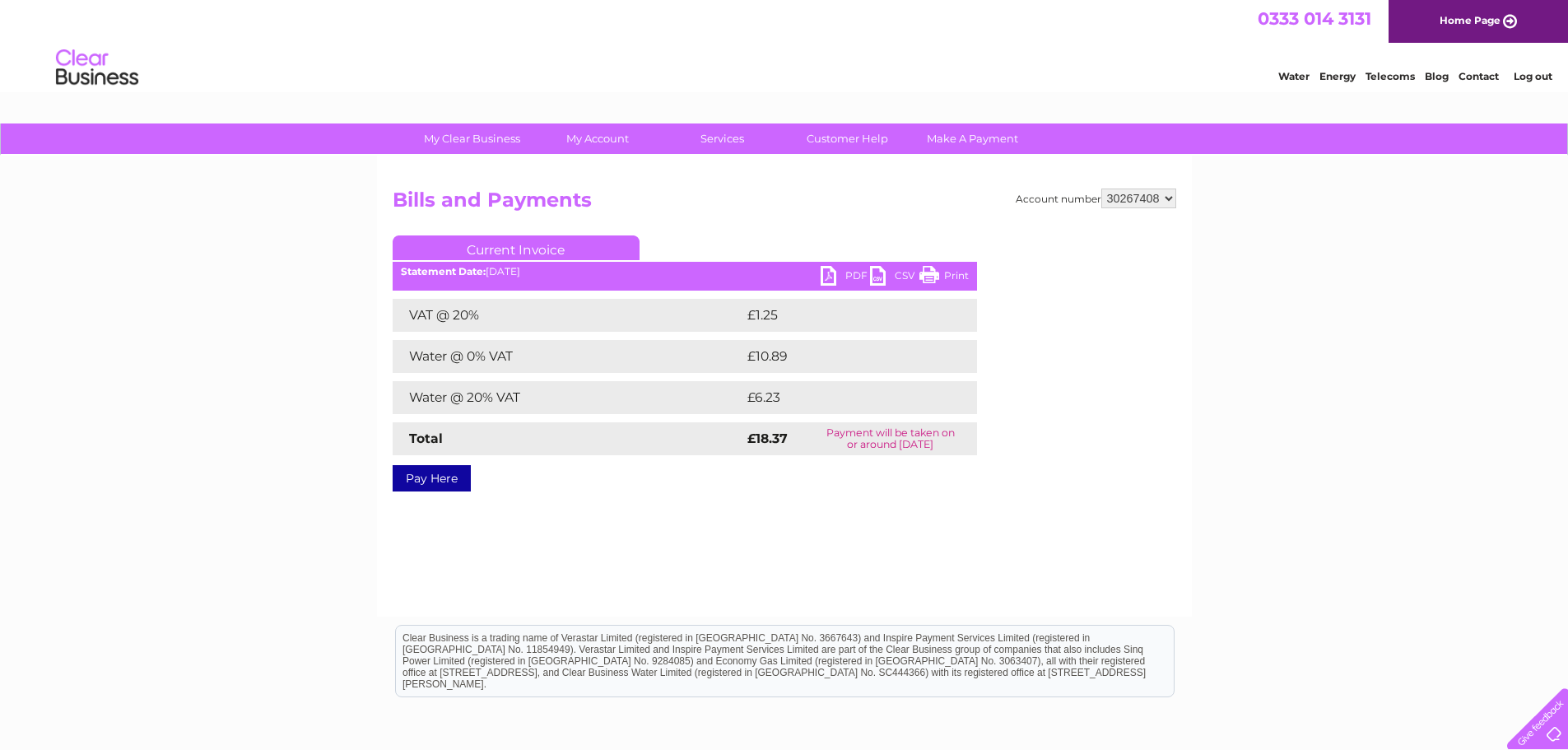
click at [1178, 196] on div "Account number 30267357 30267385 30267386 30267387 30267388 30267389 30267390 3…" at bounding box center [784, 386] width 815 height 461
click at [1170, 197] on select "30267357 30267385 30267386 30267387 30267388 30267389 30267390 30267391 3026739…" at bounding box center [1139, 198] width 75 height 20
select select "30267409"
click at [1102, 188] on select "30267357 30267385 30267386 30267387 30267388 30267389 30267390 30267391 3026739…" at bounding box center [1139, 198] width 75 height 20
click at [837, 270] on link "PDF" at bounding box center [845, 278] width 49 height 24
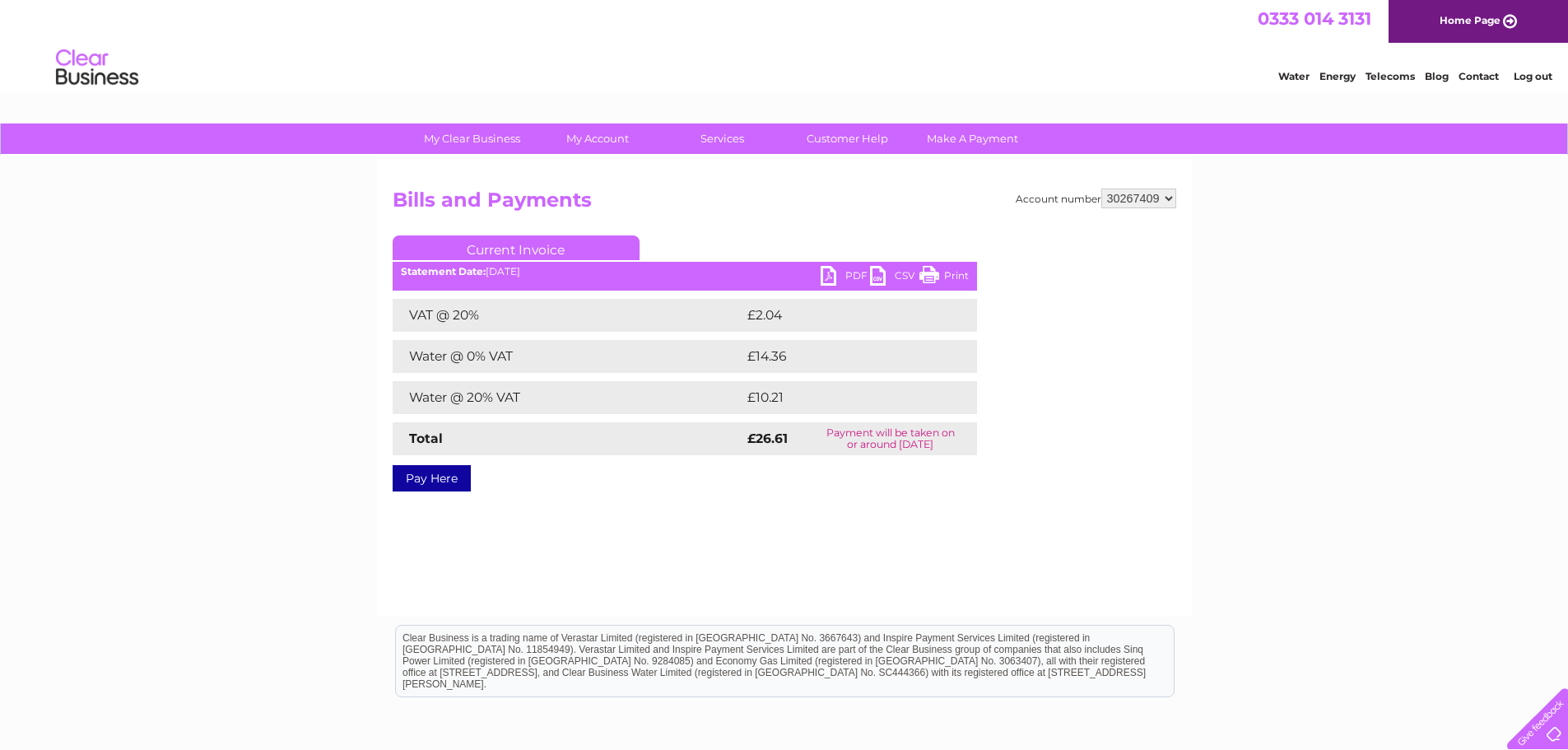
drag, startPoint x: 1166, startPoint y: 194, endPoint x: 1185, endPoint y: 234, distance: 44.3
click at [1166, 194] on select "30267357 30267385 30267386 30267387 30267388 30267389 30267390 30267391 3026739…" at bounding box center [1139, 198] width 75 height 20
select select "30267410"
click at [1102, 188] on select "30267357 30267385 30267386 30267387 30267388 30267389 30267390 30267391 3026739…" at bounding box center [1139, 198] width 75 height 20
click at [840, 271] on link "PDF" at bounding box center [845, 278] width 49 height 24
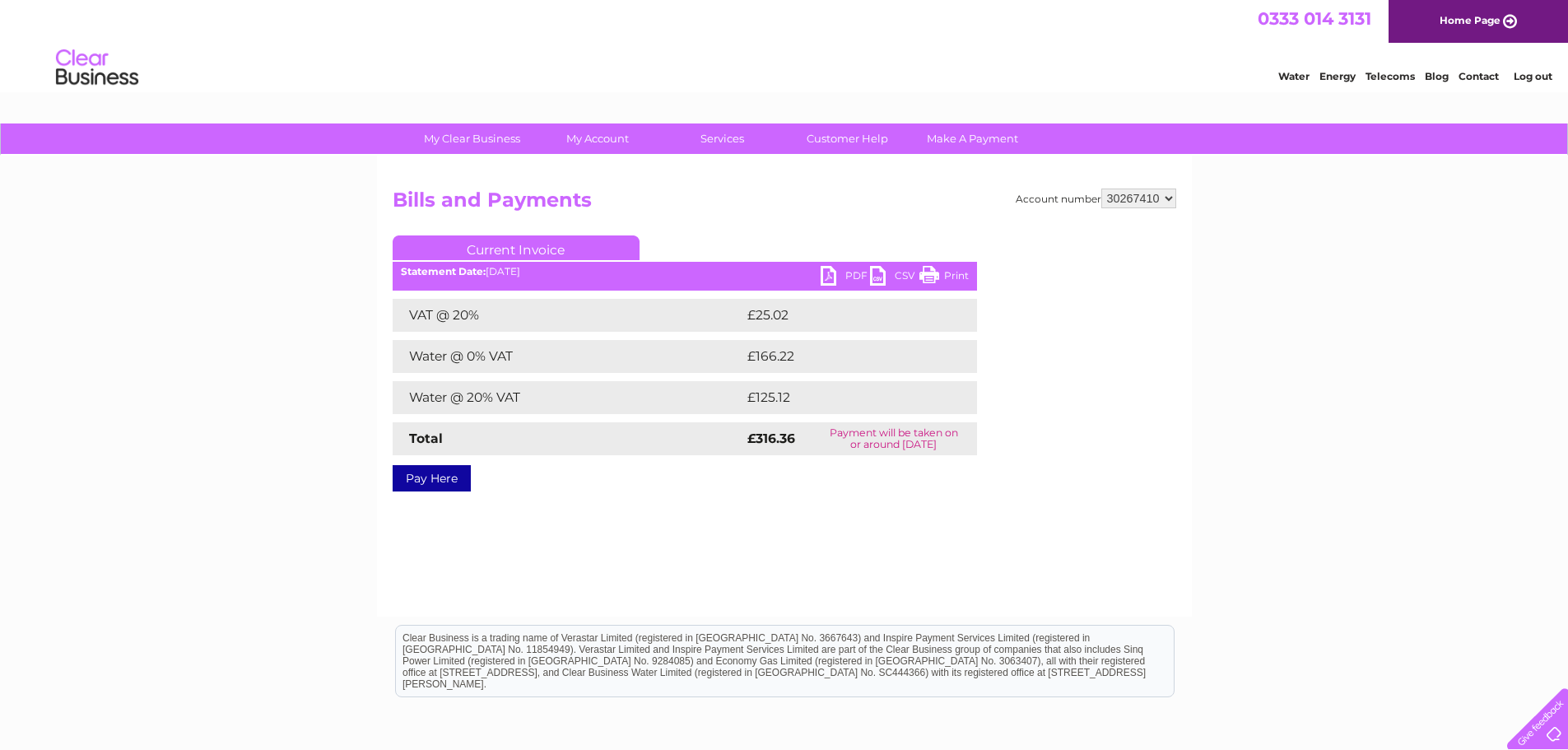
click at [1167, 196] on select "30267357 30267385 30267386 30267387 30267388 30267389 30267390 30267391 3026739…" at bounding box center [1139, 198] width 75 height 20
select select "30267411"
click at [1102, 188] on select "30267357 30267385 30267386 30267387 30267388 30267389 30267390 30267391 3026739…" at bounding box center [1139, 198] width 75 height 20
click at [835, 277] on link "PDF" at bounding box center [845, 278] width 49 height 24
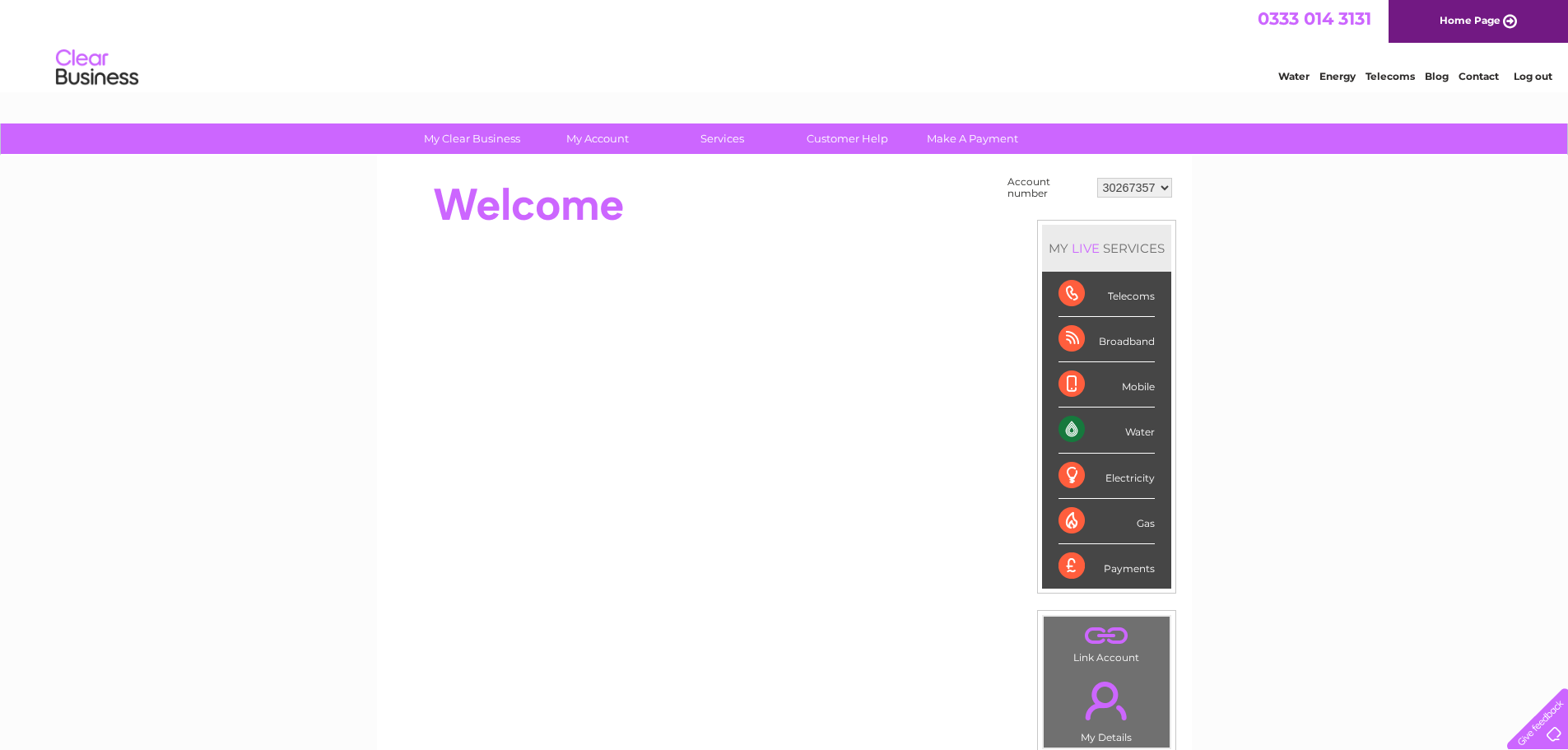
click at [1162, 188] on select "30267357 30267385 30267386 30267387 30267388 30267389 30267390 30267391 3026739…" at bounding box center [1135, 187] width 75 height 20
click at [1097, 178] on select "30267357 30267385 30267386 30267387 30267388 30267389 30267390 30267391 3026739…" at bounding box center [1135, 187] width 75 height 20
click at [1164, 191] on select "30267357 30267385 30267386 30267387 30267388 30267389 30267390 30267391 3026739…" at bounding box center [1135, 187] width 75 height 20
select select "30267405"
click at [1097, 178] on select "30267357 30267385 30267386 30267387 30267388 30267389 30267390 30267391 3026739…" at bounding box center [1135, 187] width 75 height 20
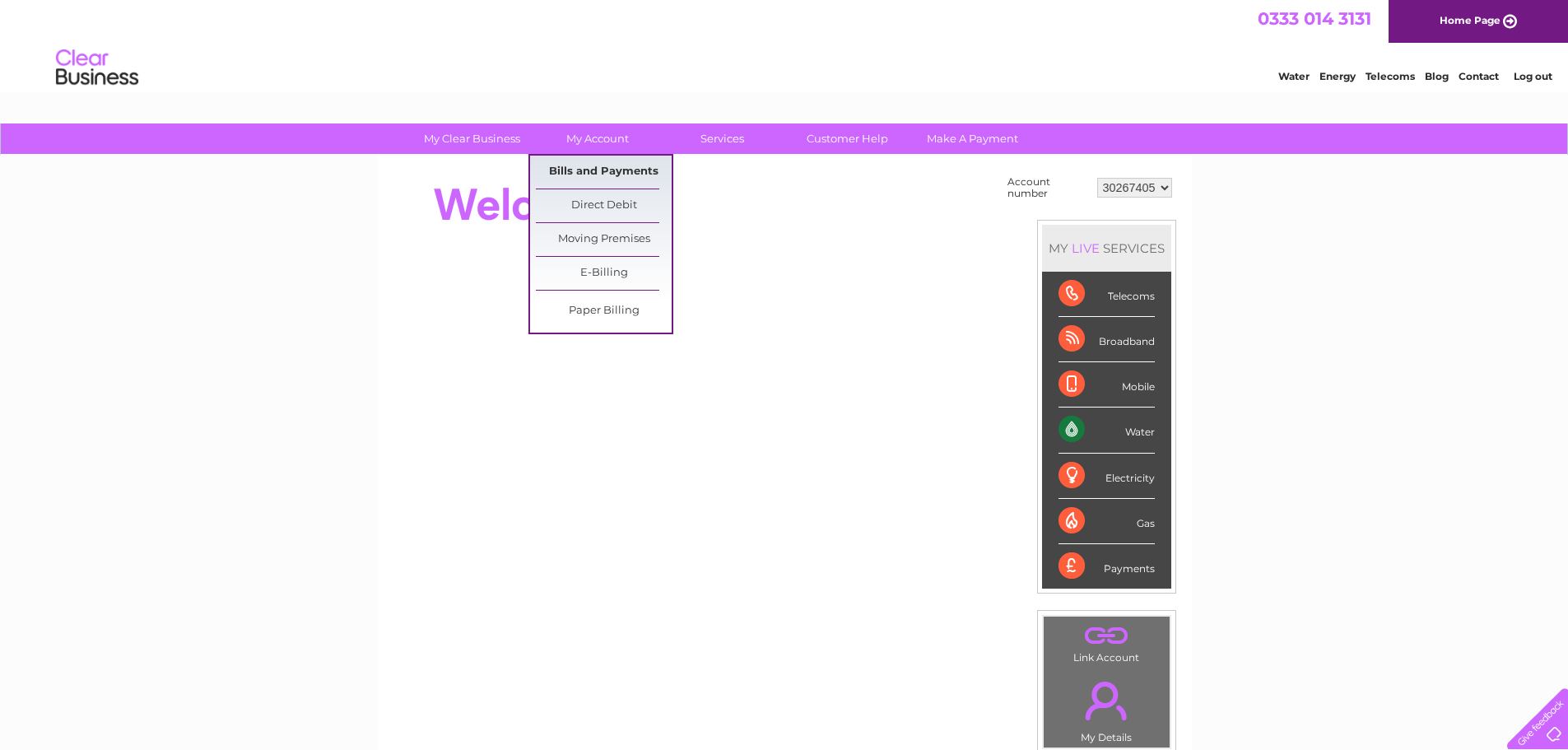
click at [638, 165] on link "Bills and Payments" at bounding box center [604, 171] width 136 height 33
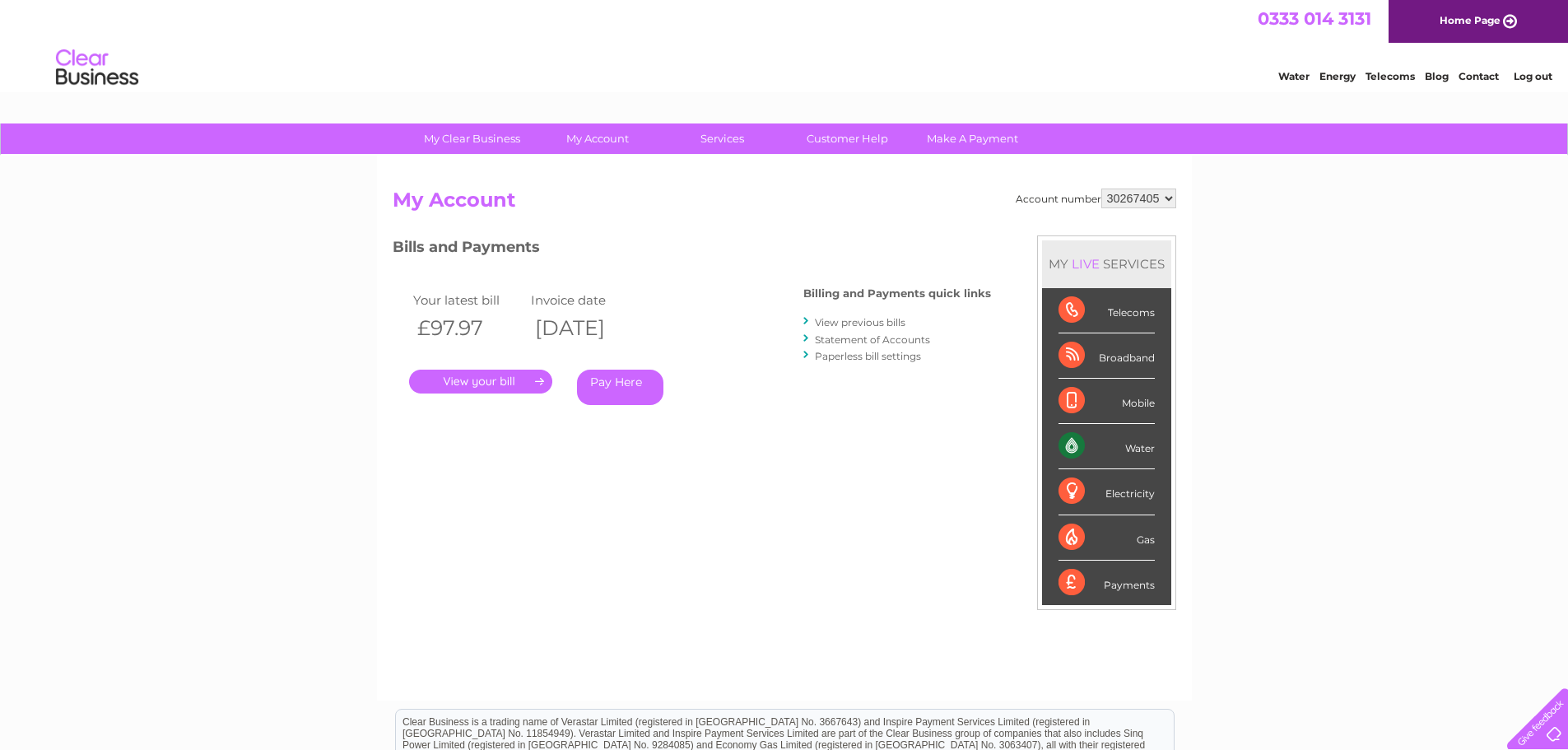
click at [469, 376] on link "." at bounding box center [481, 382] width 144 height 24
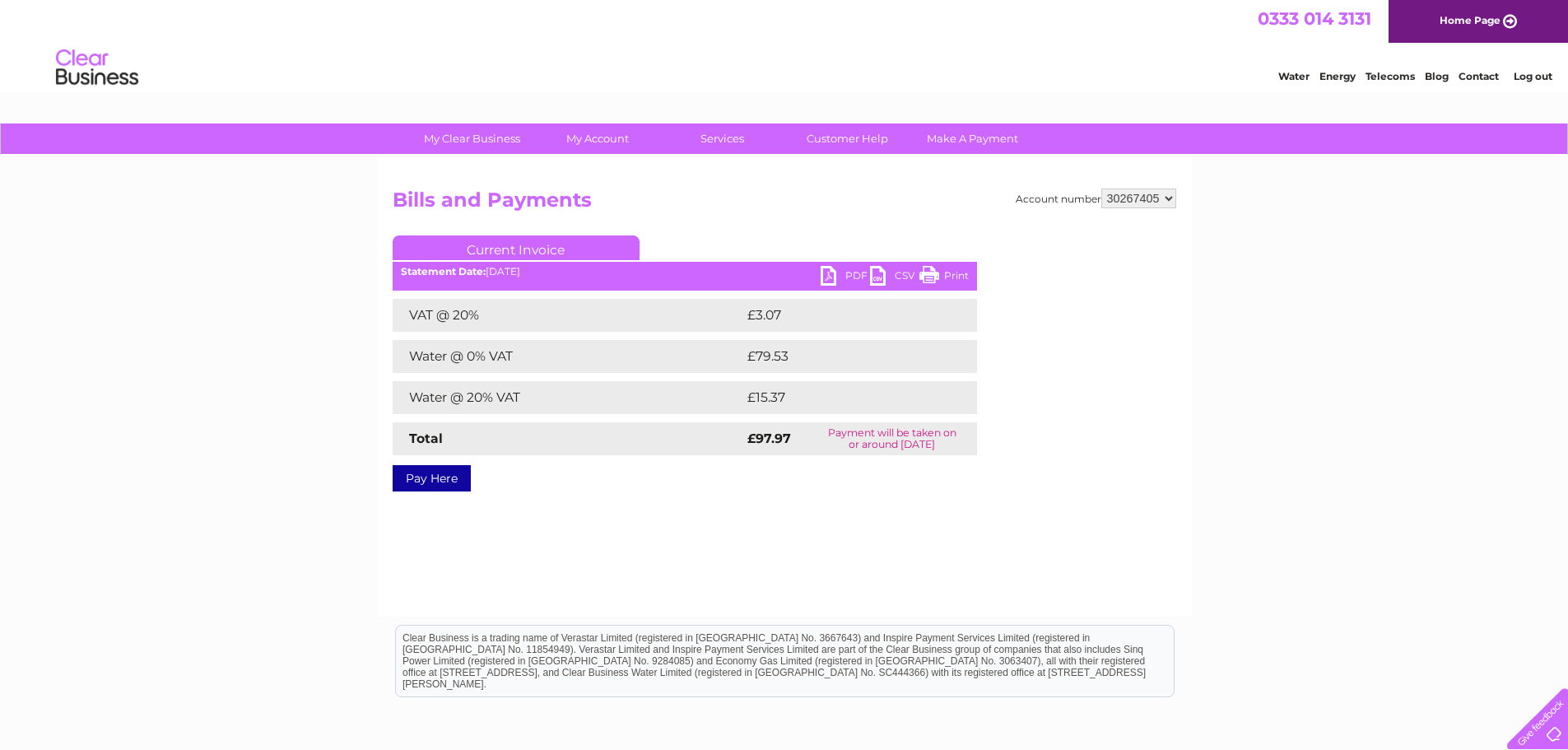
click at [828, 270] on link "PDF" at bounding box center [845, 278] width 49 height 24
click at [1168, 200] on select "30267357 30267385 30267386 30267387 30267388 30267389 30267390 30267391 3026739…" at bounding box center [1139, 198] width 75 height 20
click at [1167, 198] on select "30267357 30267385 30267386 30267387 30267388 30267389 30267390 30267391 3026739…" at bounding box center [1139, 198] width 75 height 20
